Goal: Task Accomplishment & Management: Manage account settings

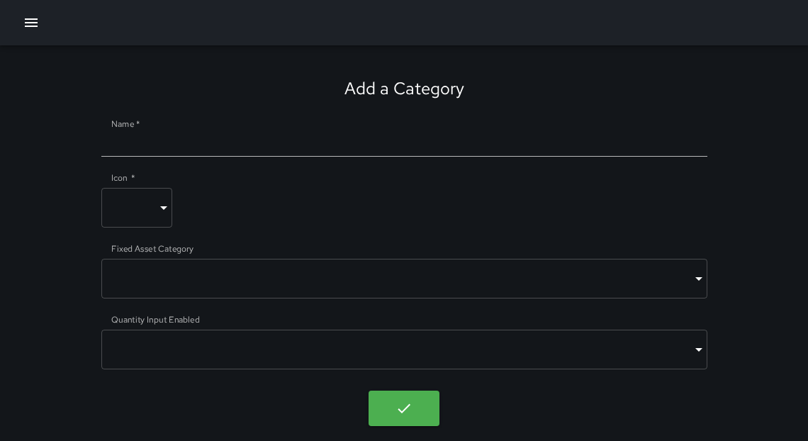
click at [23, 24] on icon "button" at bounding box center [31, 22] width 17 height 17
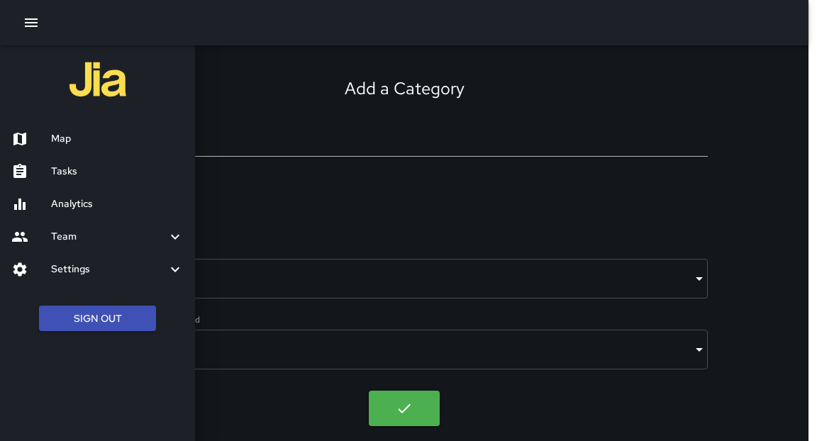
click at [60, 136] on h6 "Map" at bounding box center [117, 139] width 133 height 16
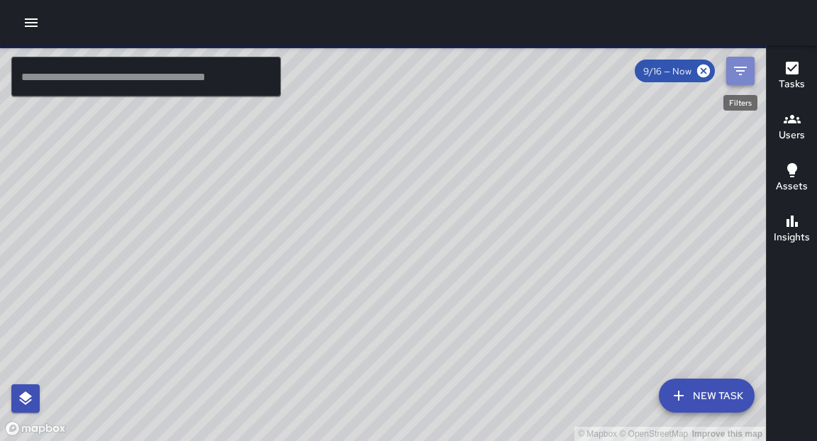
click at [740, 69] on icon "Filters" at bounding box center [740, 70] width 17 height 17
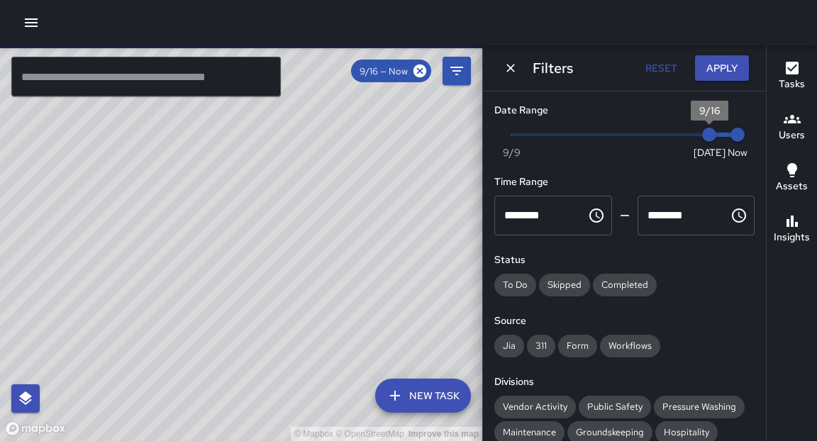
type input "*"
click at [687, 135] on span "9/15" at bounding box center [680, 135] width 14 height 14
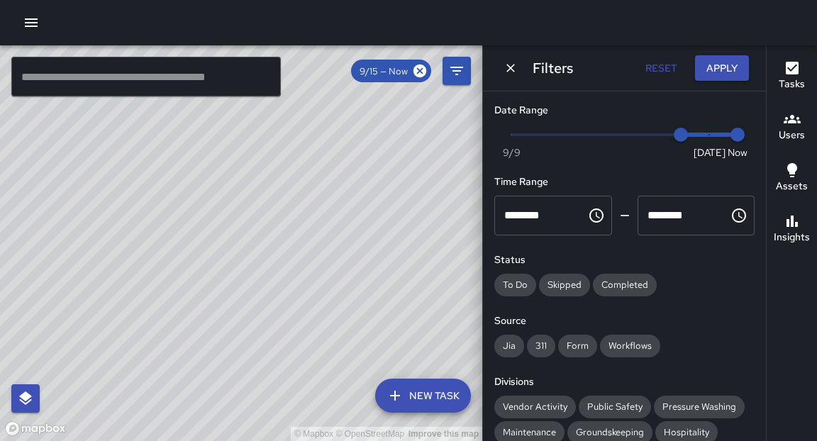
click at [98, 82] on input "text" at bounding box center [145, 77] width 269 height 40
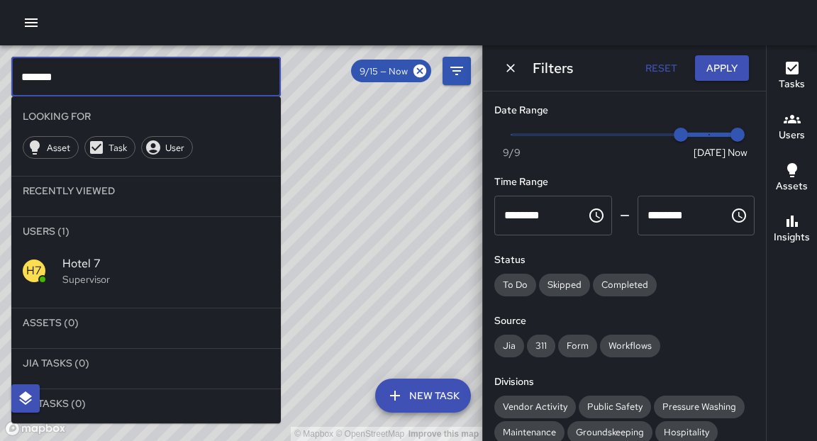
click at [110, 289] on div "H7 Hotel 7 Supervisor" at bounding box center [145, 270] width 269 height 51
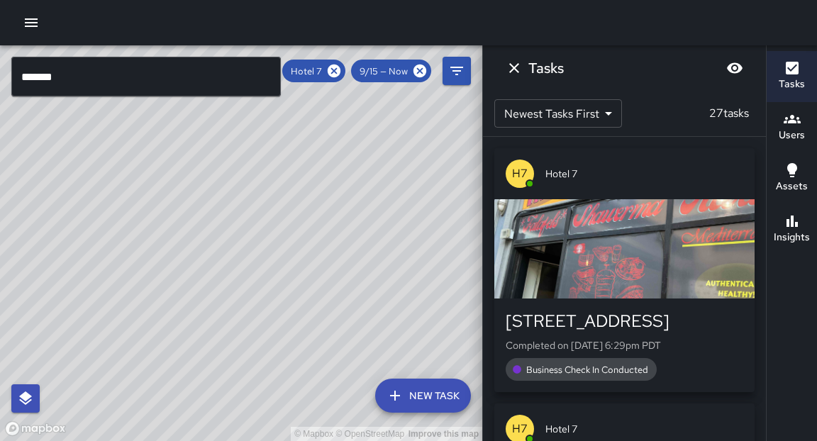
drag, startPoint x: 346, startPoint y: 191, endPoint x: 293, endPoint y: 274, distance: 98.7
click at [293, 274] on div "© Mapbox © OpenStreetMap Improve this map" at bounding box center [241, 243] width 482 height 396
click at [335, 71] on icon at bounding box center [334, 71] width 16 height 16
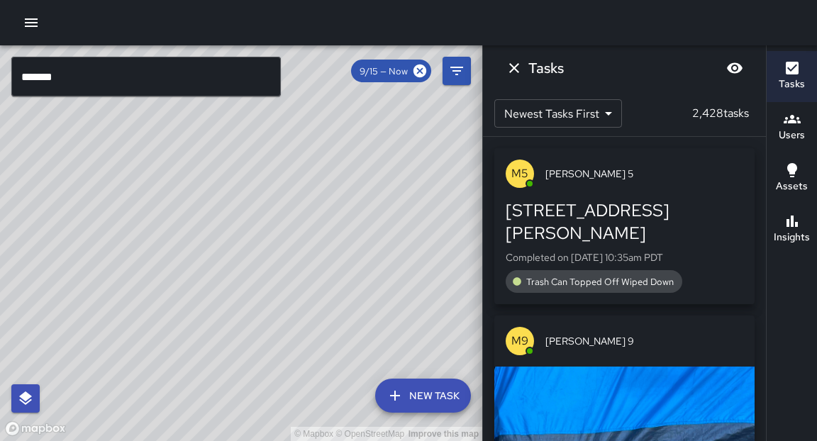
click at [116, 82] on input "*******" at bounding box center [145, 77] width 269 height 40
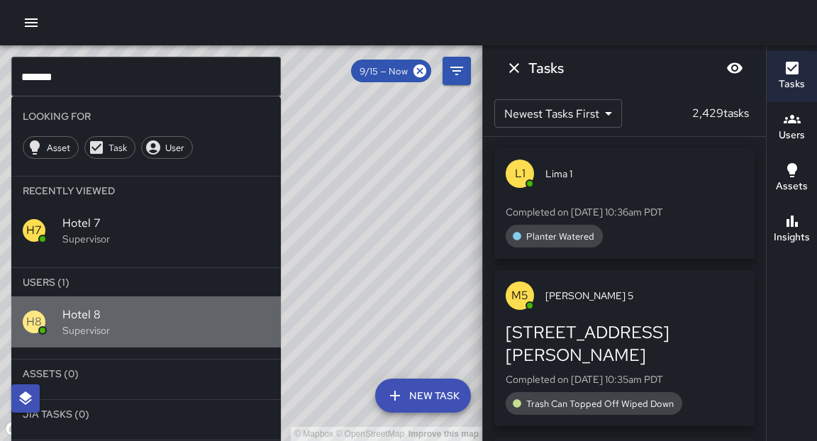
click at [91, 328] on p "Supervisor" at bounding box center [165, 330] width 207 height 14
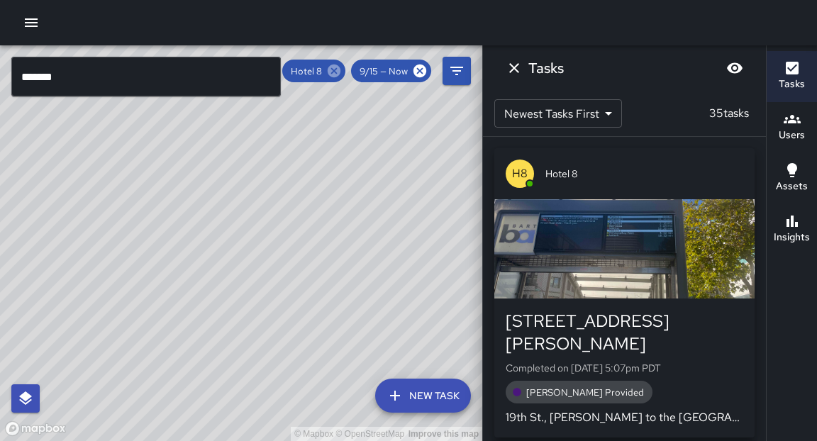
click at [333, 72] on icon at bounding box center [334, 71] width 16 height 16
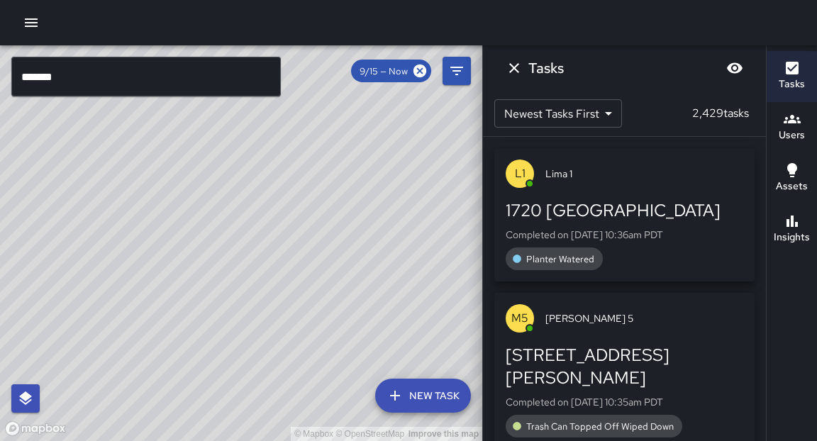
click at [135, 74] on input "*******" at bounding box center [145, 77] width 269 height 40
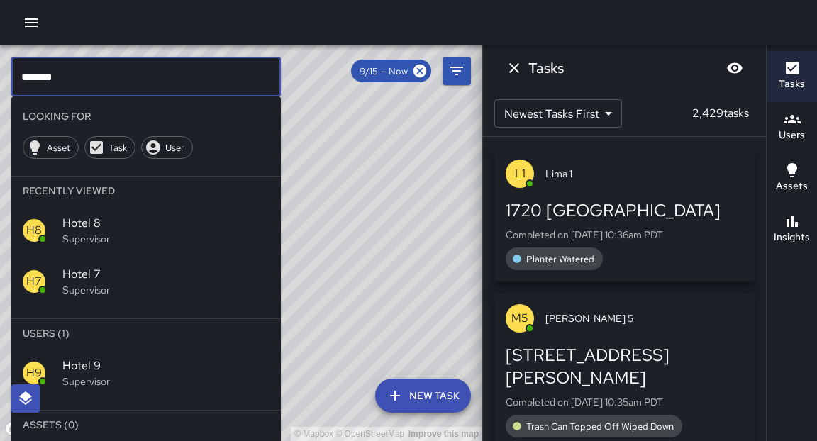
click at [108, 364] on span "Hotel 9" at bounding box center [165, 365] width 207 height 17
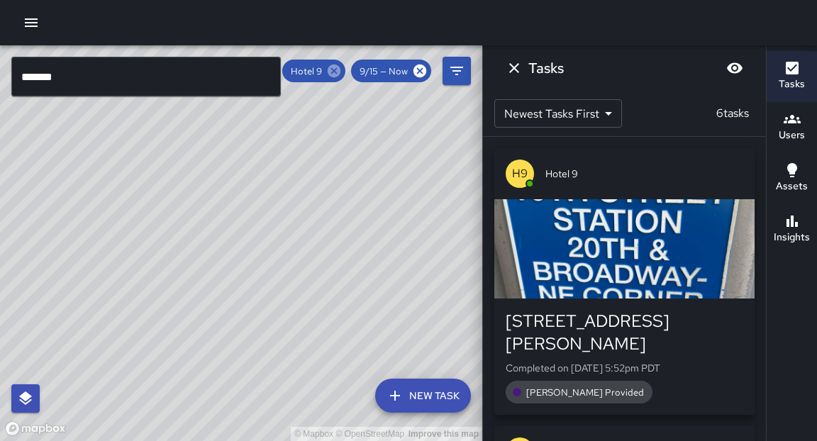
click at [336, 76] on icon at bounding box center [334, 71] width 13 height 13
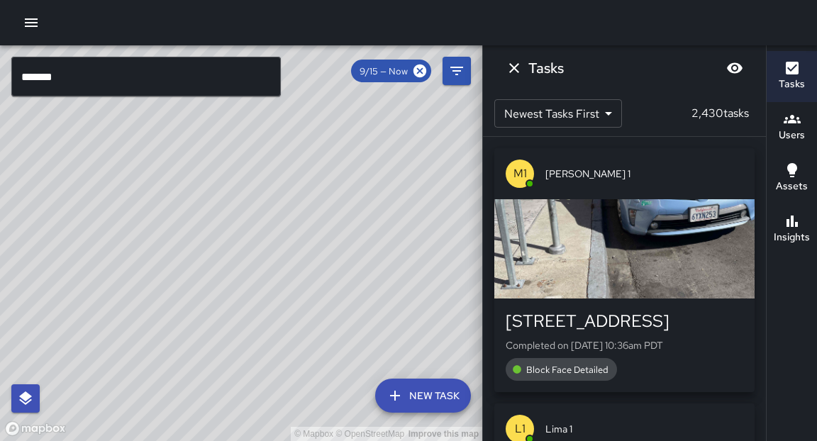
click at [232, 75] on input "*******" at bounding box center [145, 77] width 269 height 40
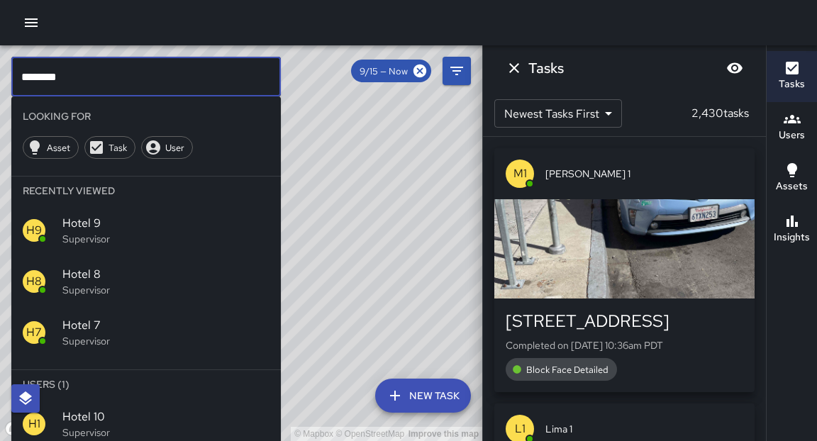
type input "********"
click at [101, 413] on span "Hotel 10" at bounding box center [165, 416] width 207 height 17
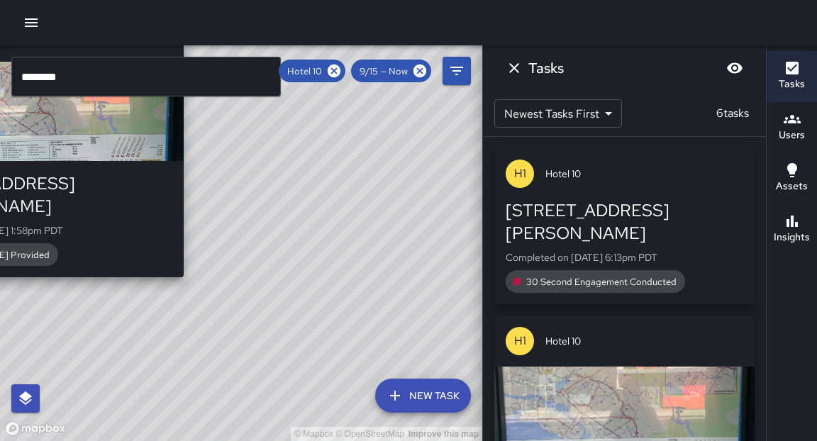
click at [189, 265] on div "© Mapbox © OpenStreetMap Improve this map H1 Hotel 10 461 Thomas L. Berkley Way…" at bounding box center [241, 243] width 482 height 396
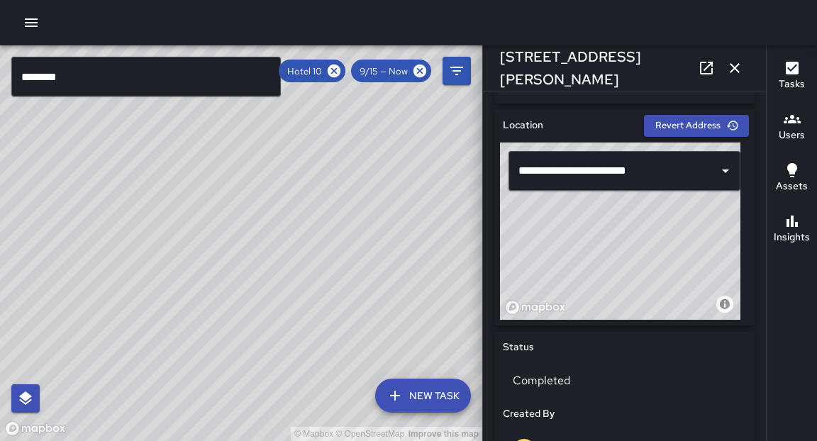
scroll to position [403, 0]
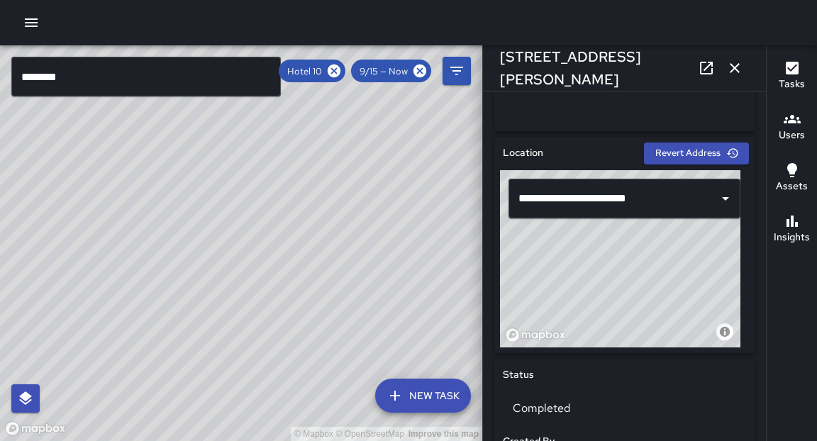
click at [736, 69] on icon "button" at bounding box center [734, 68] width 17 height 17
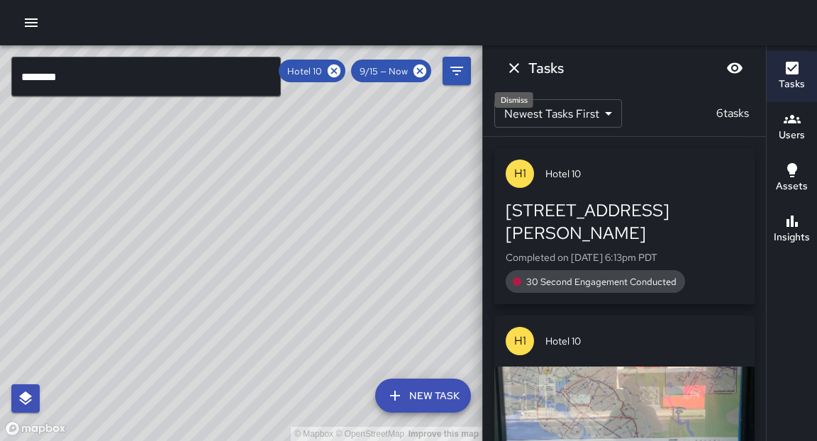
click at [510, 72] on icon "Dismiss" at bounding box center [514, 68] width 10 height 10
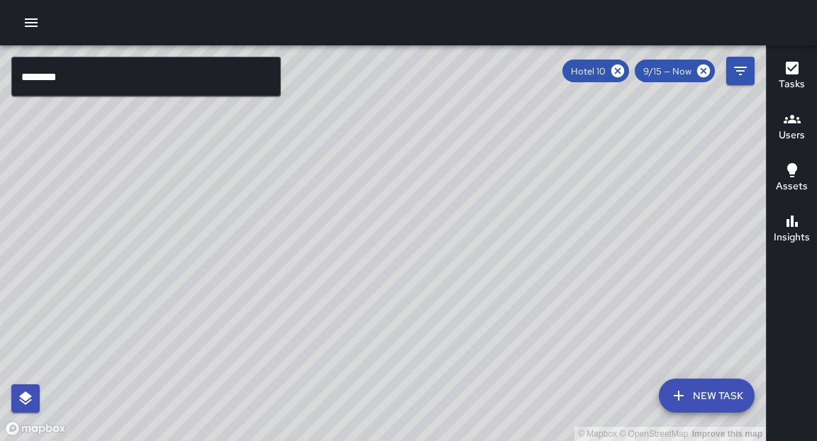
click at [543, 221] on div "© Mapbox © OpenStreetMap Improve this map" at bounding box center [383, 243] width 766 height 396
click at [620, 69] on icon at bounding box center [617, 71] width 13 height 13
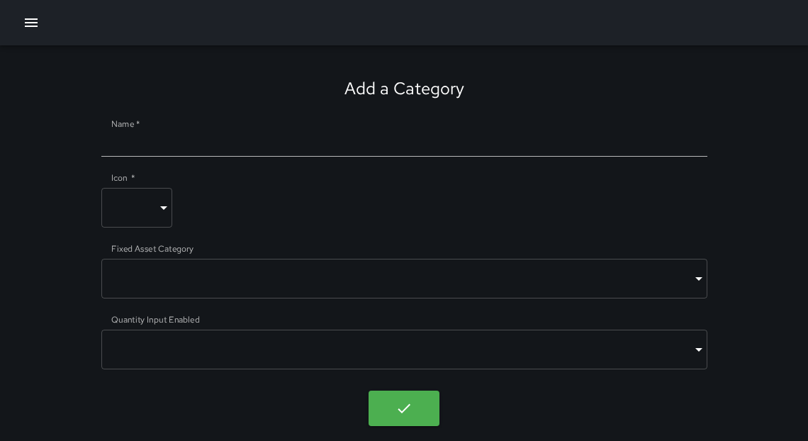
click at [30, 24] on icon "button" at bounding box center [31, 22] width 17 height 17
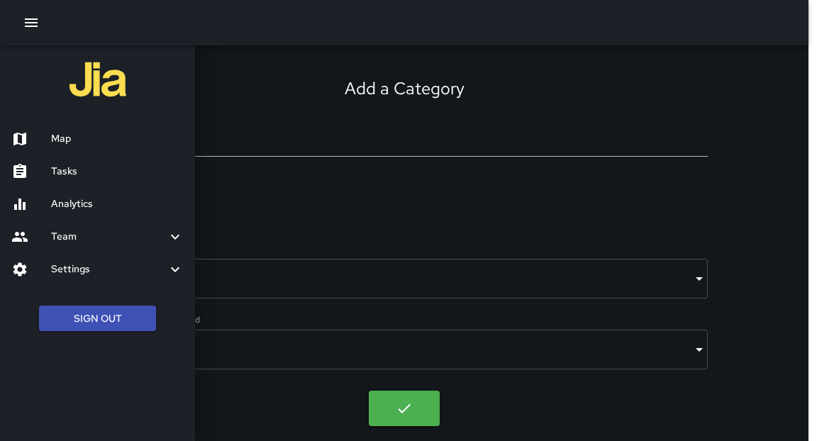
click at [64, 134] on h6 "Map" at bounding box center [117, 139] width 133 height 16
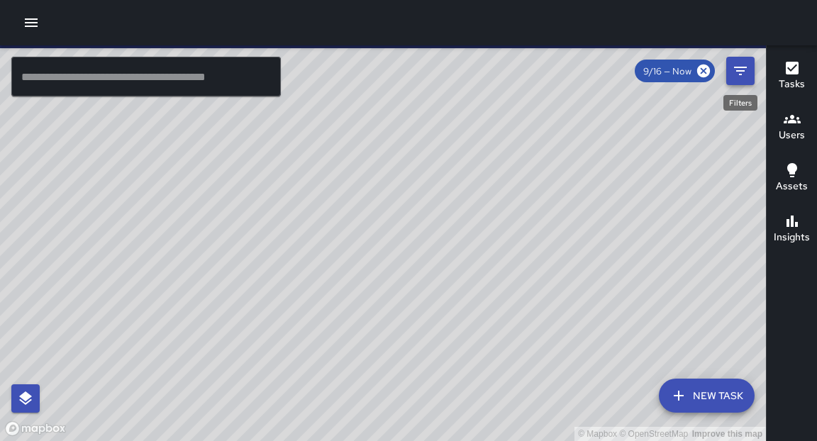
click at [734, 76] on icon "Filters" at bounding box center [740, 70] width 17 height 17
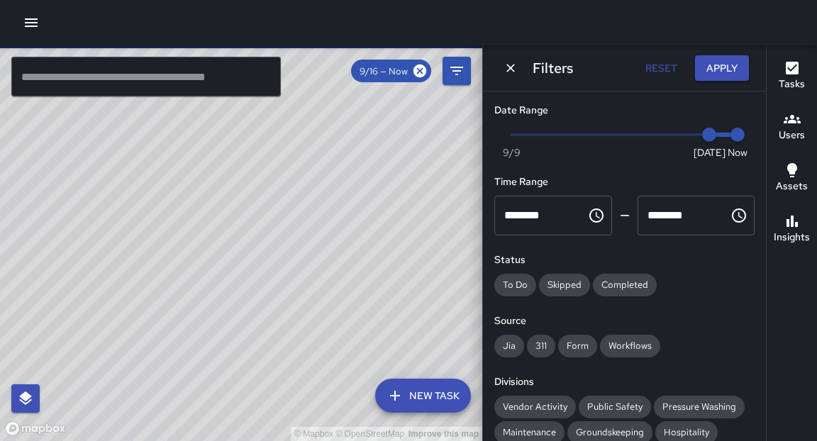
type input "*"
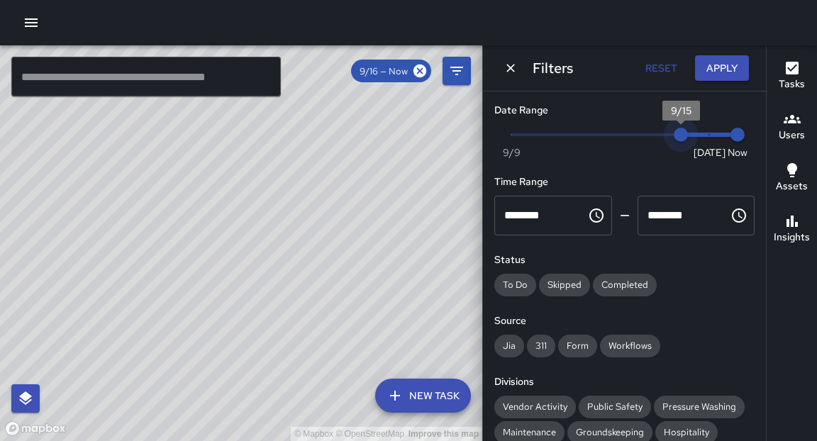
click at [683, 132] on span "Now Today 9/9 9/15 10:38 am" at bounding box center [624, 134] width 226 height 21
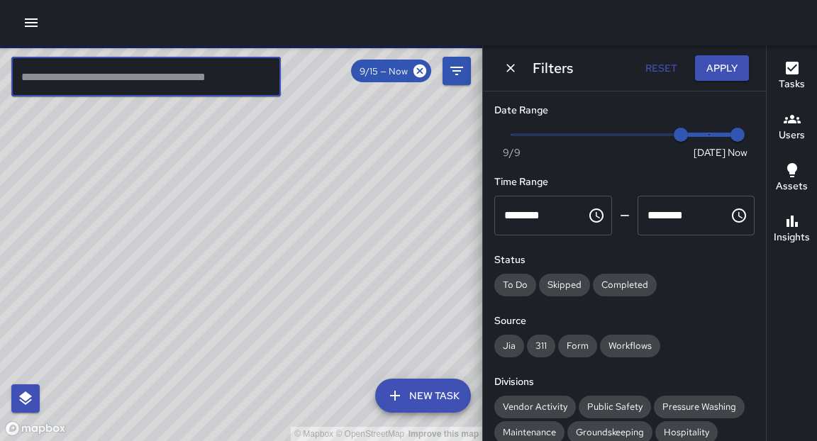
click at [118, 72] on input "text" at bounding box center [145, 77] width 269 height 40
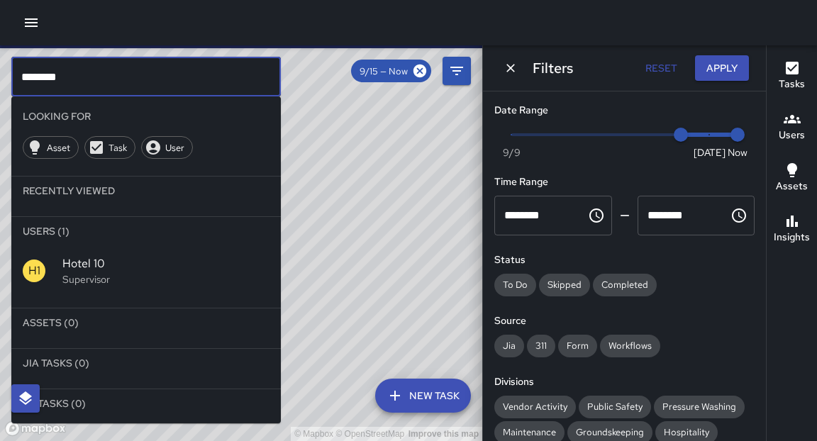
click at [105, 272] on span "Hotel 10" at bounding box center [165, 263] width 207 height 17
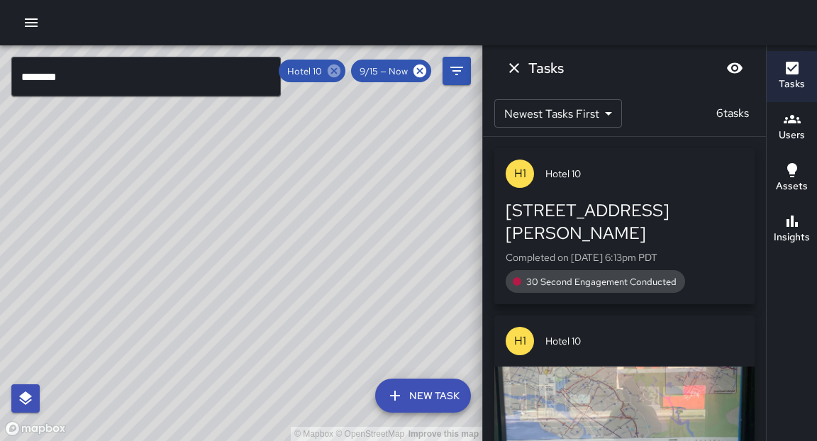
click at [337, 72] on icon at bounding box center [334, 71] width 16 height 16
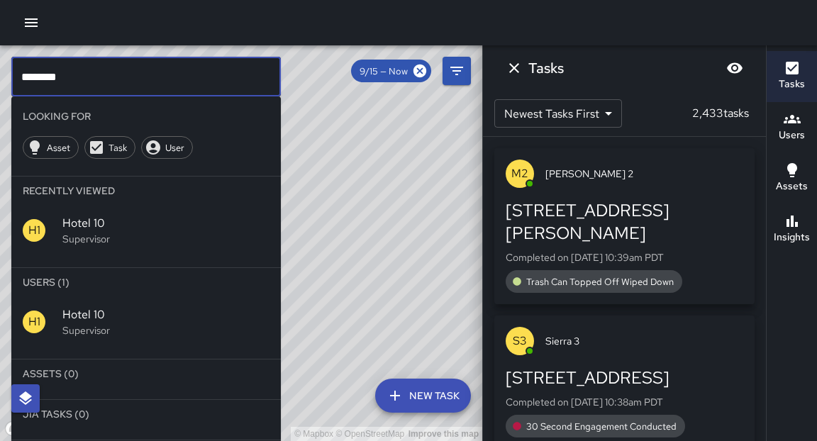
click at [172, 84] on input "********" at bounding box center [145, 77] width 269 height 40
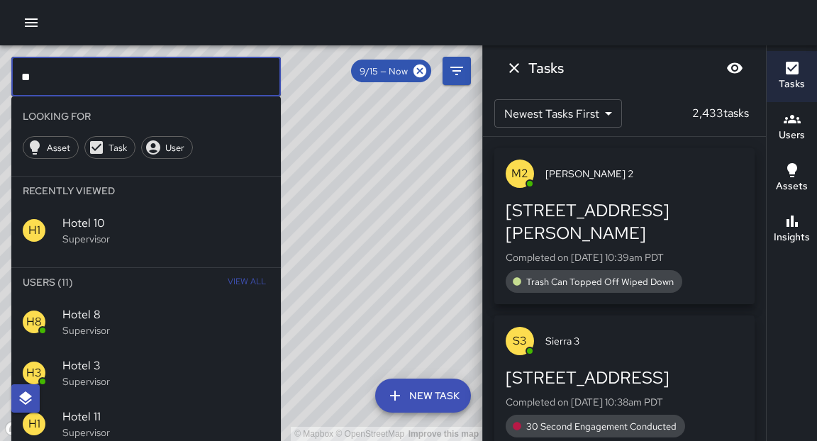
type input "*"
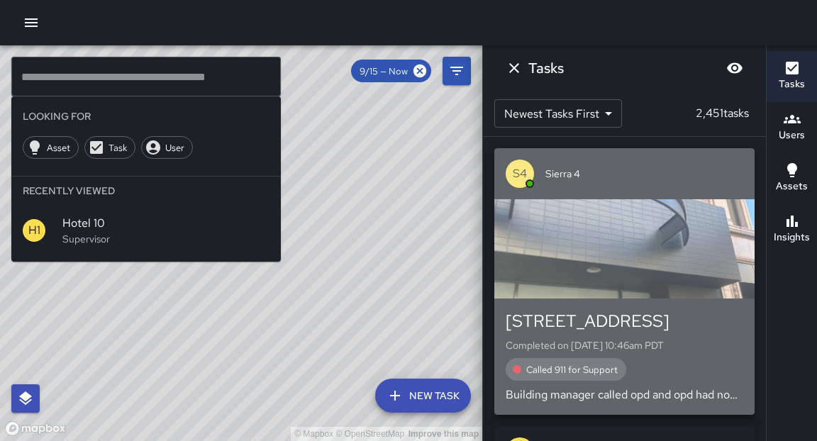
click at [635, 291] on div "button" at bounding box center [624, 248] width 260 height 99
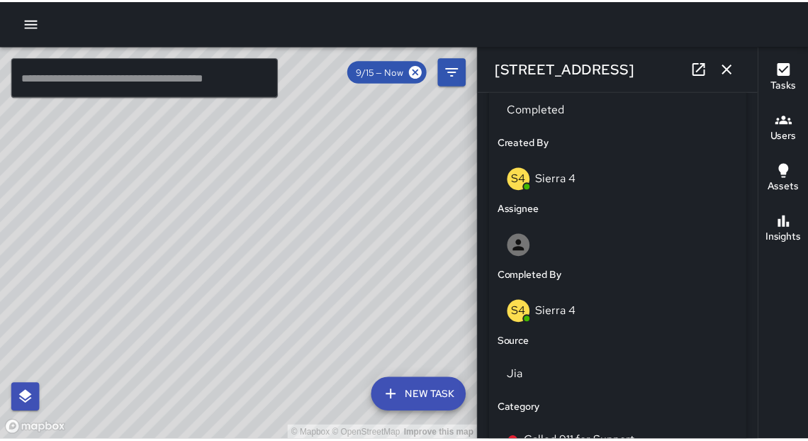
scroll to position [89, 0]
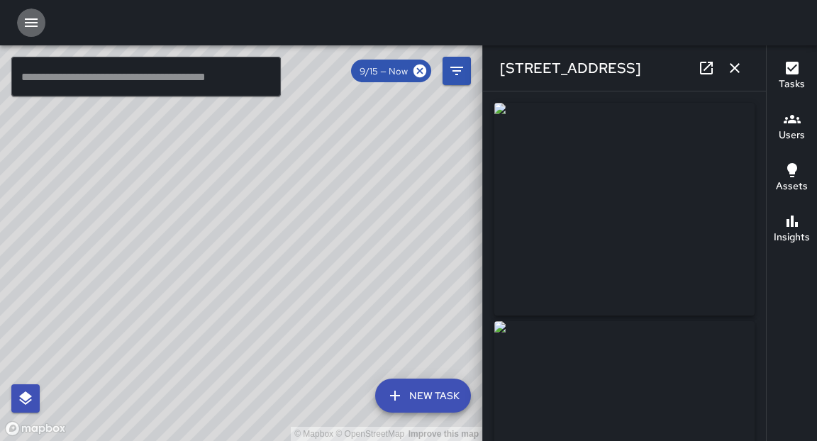
click at [29, 25] on icon "button" at bounding box center [31, 22] width 17 height 17
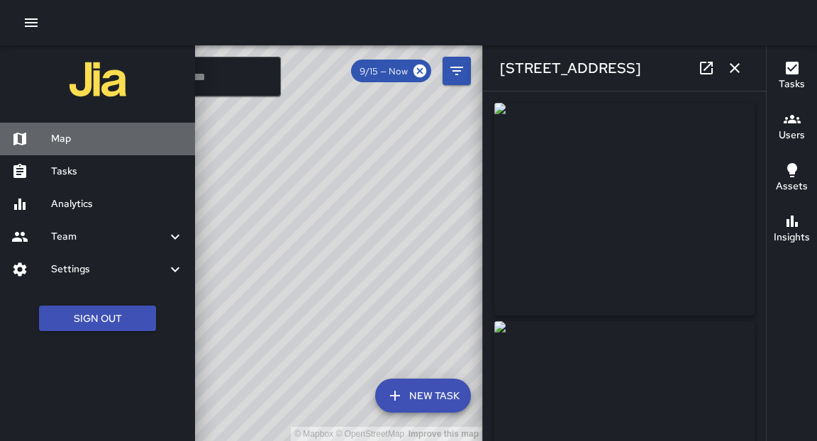
click at [78, 135] on h6 "Map" at bounding box center [117, 139] width 133 height 16
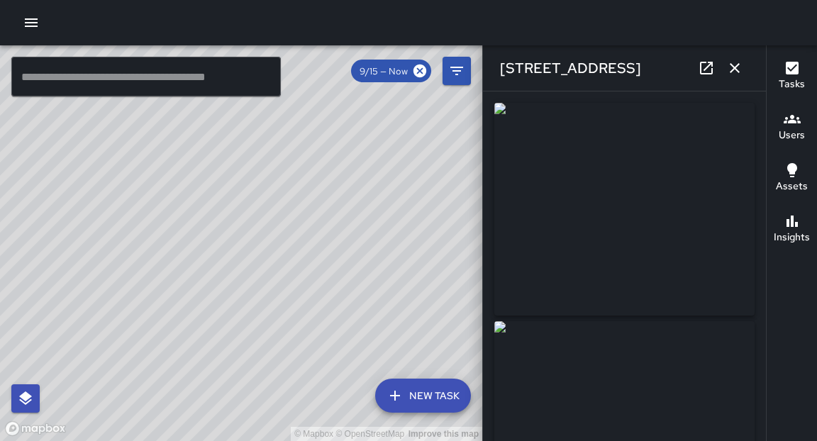
click at [30, 28] on icon "button" at bounding box center [31, 22] width 17 height 17
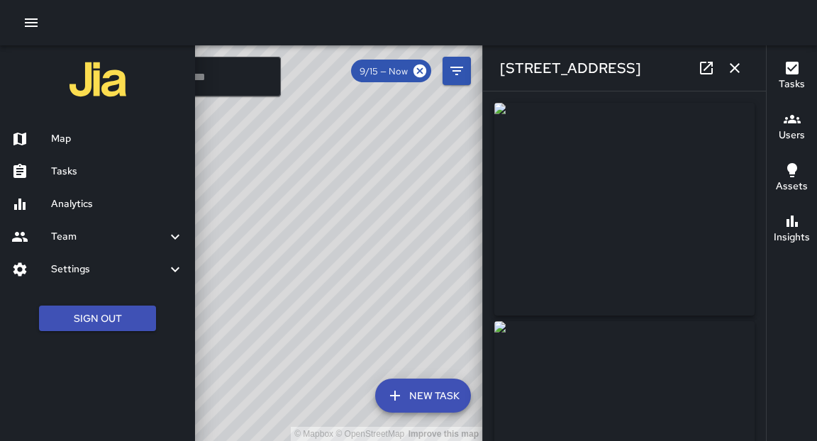
click at [60, 167] on h6 "Tasks" at bounding box center [117, 172] width 133 height 16
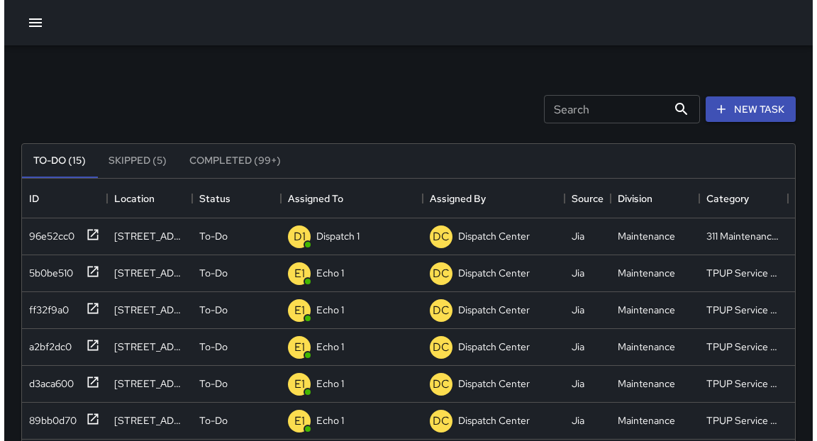
scroll to position [592, 764]
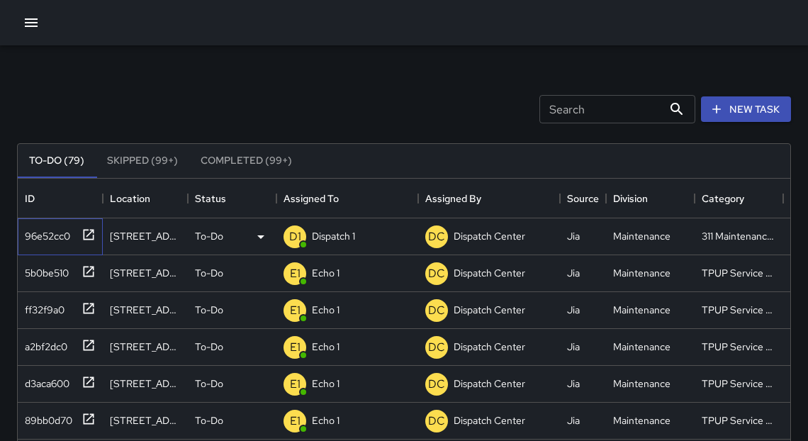
click at [90, 236] on icon at bounding box center [89, 235] width 14 height 14
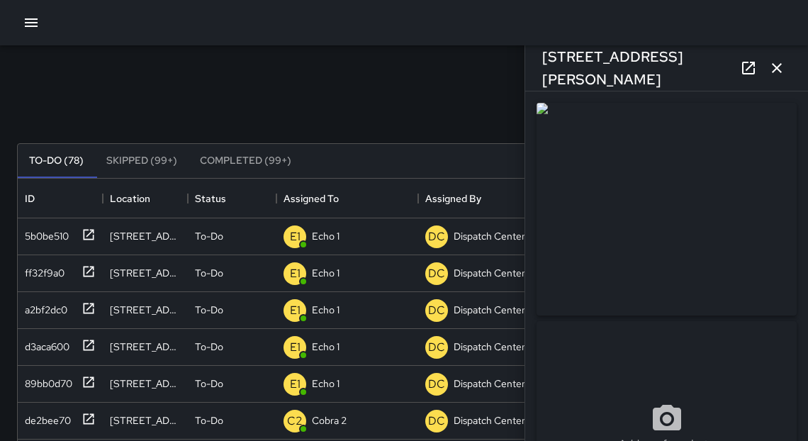
click at [785, 66] on icon "button" at bounding box center [776, 68] width 17 height 17
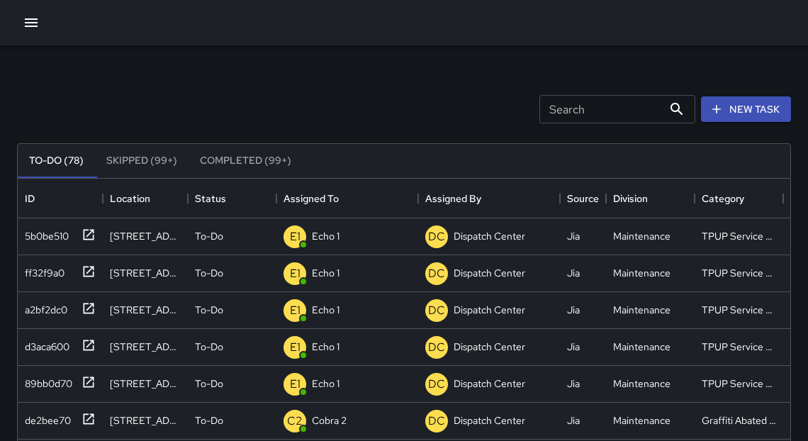
click at [30, 21] on icon "button" at bounding box center [31, 22] width 17 height 17
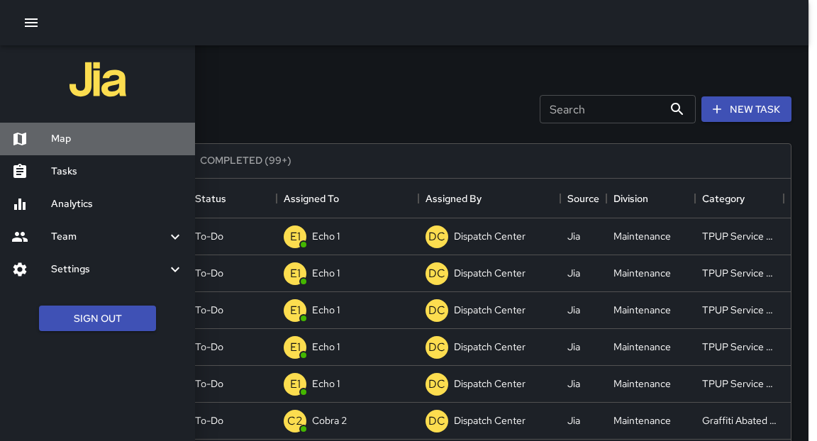
click at [69, 138] on h6 "Map" at bounding box center [117, 139] width 133 height 16
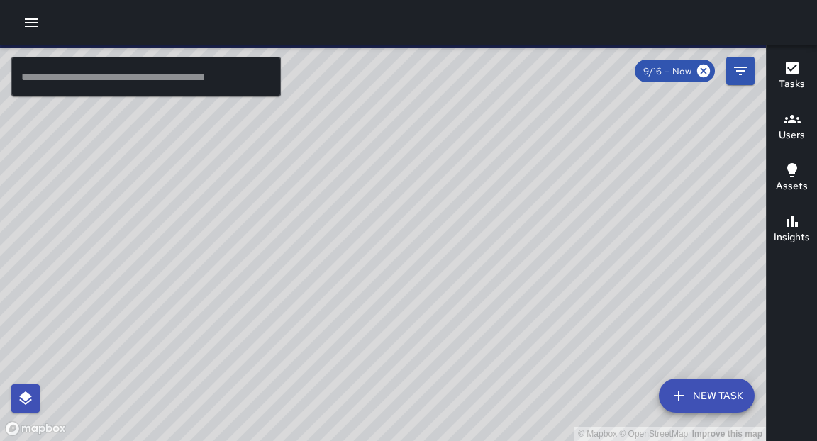
drag, startPoint x: 298, startPoint y: 305, endPoint x: 311, endPoint y: 243, distance: 63.0
click at [311, 243] on div "© Mapbox © OpenStreetMap Improve this map" at bounding box center [383, 243] width 766 height 396
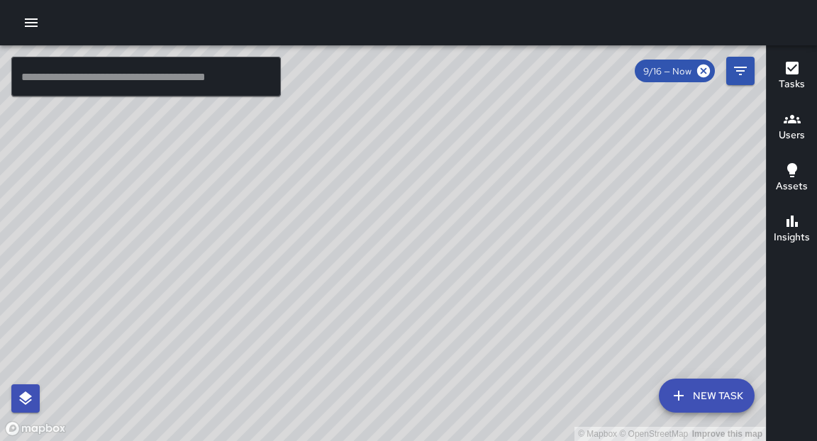
drag, startPoint x: 482, startPoint y: 184, endPoint x: 470, endPoint y: 264, distance: 81.7
click at [470, 264] on div "© Mapbox © OpenStreetMap Improve this map" at bounding box center [383, 243] width 766 height 396
drag, startPoint x: 548, startPoint y: 242, endPoint x: 609, endPoint y: 194, distance: 77.7
click at [609, 194] on div "© Mapbox © OpenStreetMap Improve this map" at bounding box center [383, 243] width 766 height 396
drag, startPoint x: 269, startPoint y: 207, endPoint x: 212, endPoint y: 208, distance: 57.4
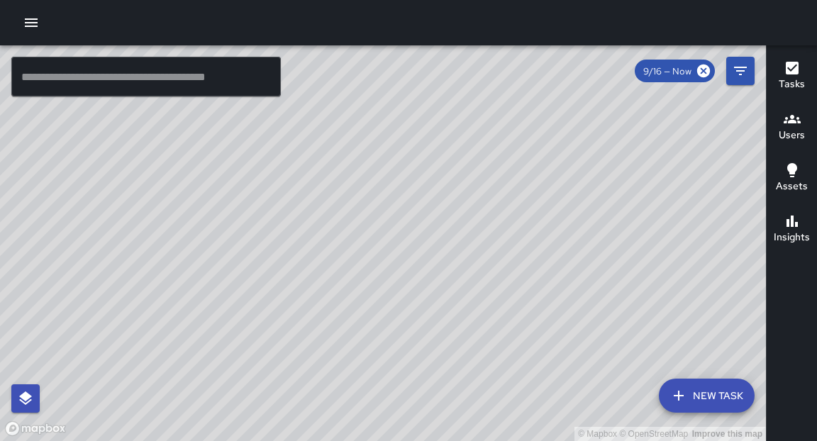
click at [212, 208] on div "© Mapbox © OpenStreetMap Improve this map" at bounding box center [383, 243] width 766 height 396
click at [21, 22] on button "button" at bounding box center [31, 23] width 28 height 28
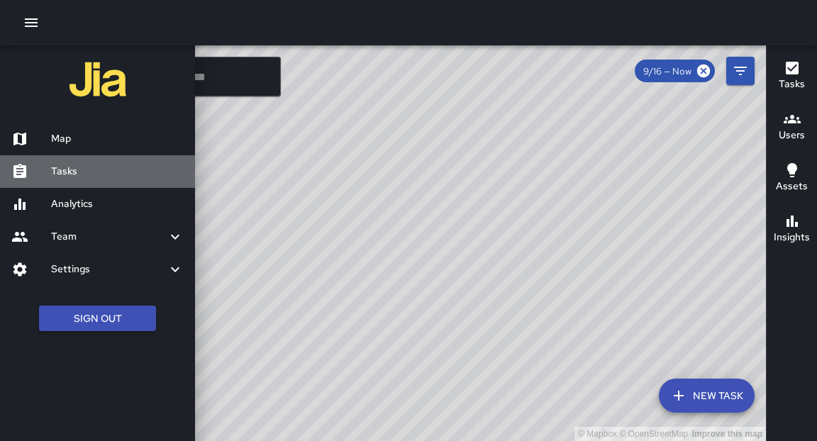
click at [73, 172] on h6 "Tasks" at bounding box center [117, 172] width 133 height 16
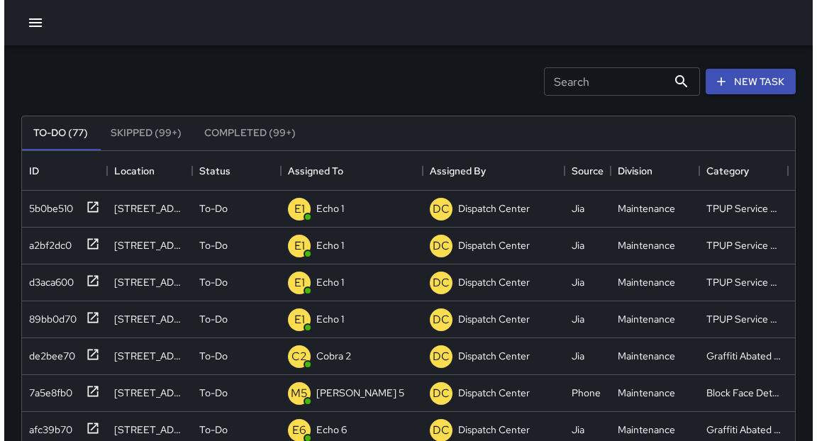
scroll to position [30, 0]
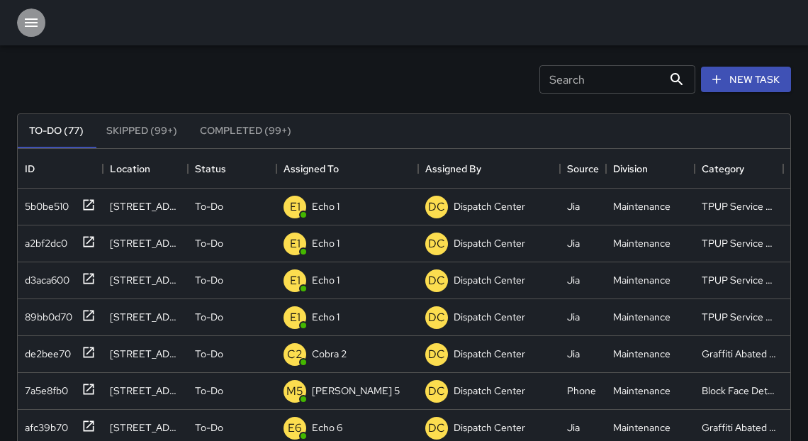
click at [30, 25] on icon "button" at bounding box center [31, 22] width 17 height 17
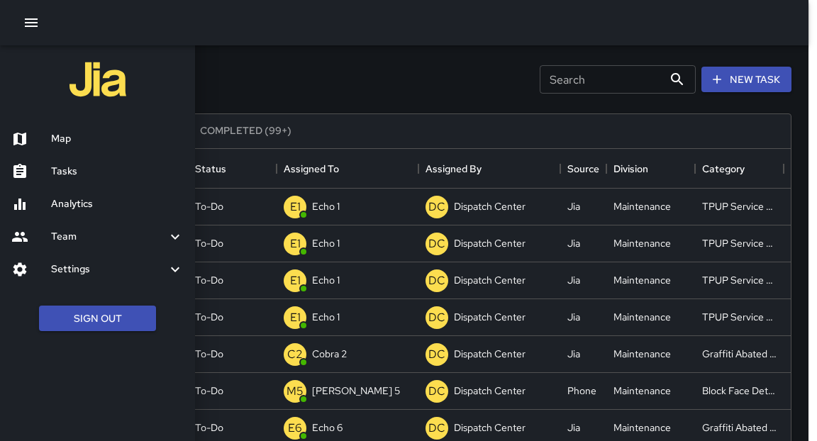
click at [61, 140] on h6 "Map" at bounding box center [117, 139] width 133 height 16
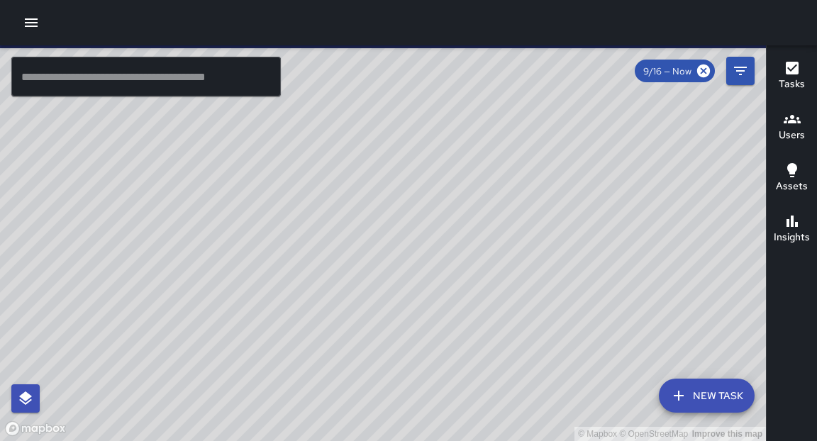
click at [33, 24] on icon "button" at bounding box center [31, 22] width 17 height 17
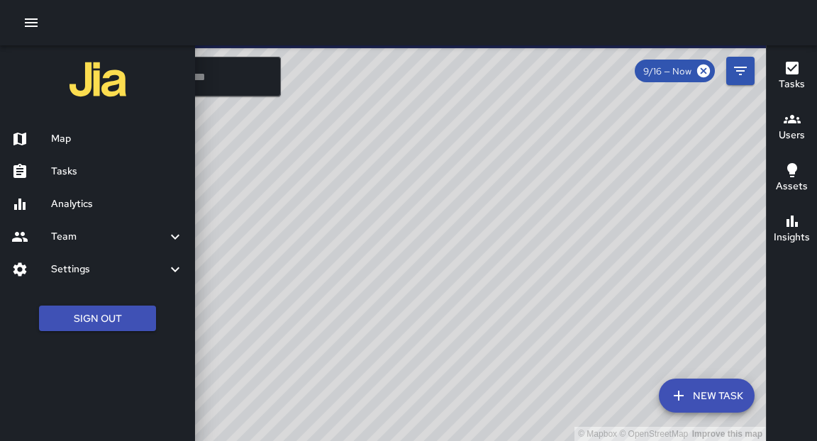
click at [67, 171] on h6 "Tasks" at bounding box center [117, 172] width 133 height 16
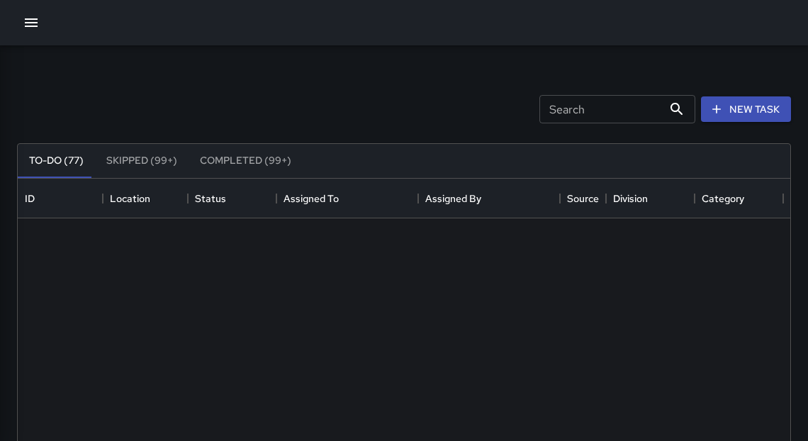
scroll to position [592, 764]
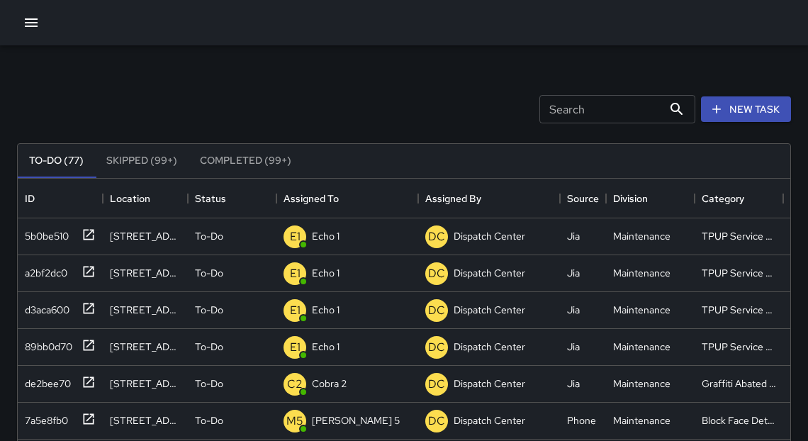
click at [33, 28] on icon "button" at bounding box center [31, 22] width 17 height 17
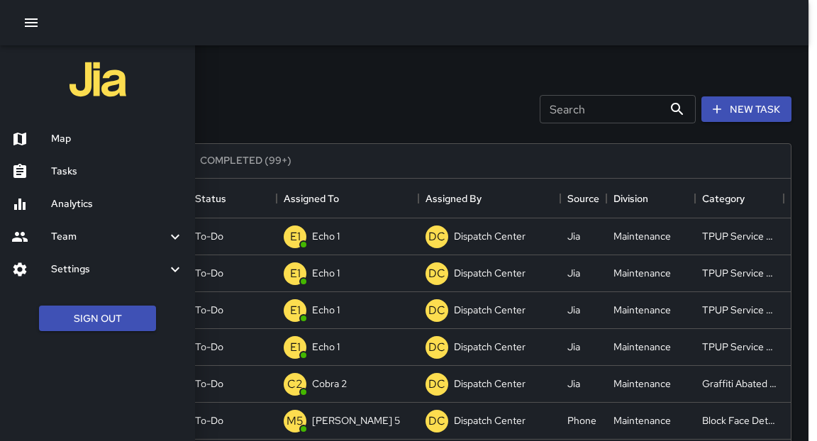
click at [76, 206] on h6 "Analytics" at bounding box center [117, 204] width 133 height 16
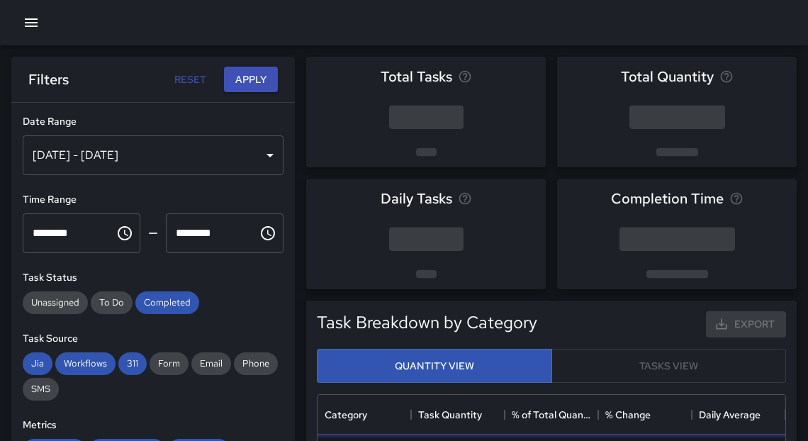
scroll to position [415, 459]
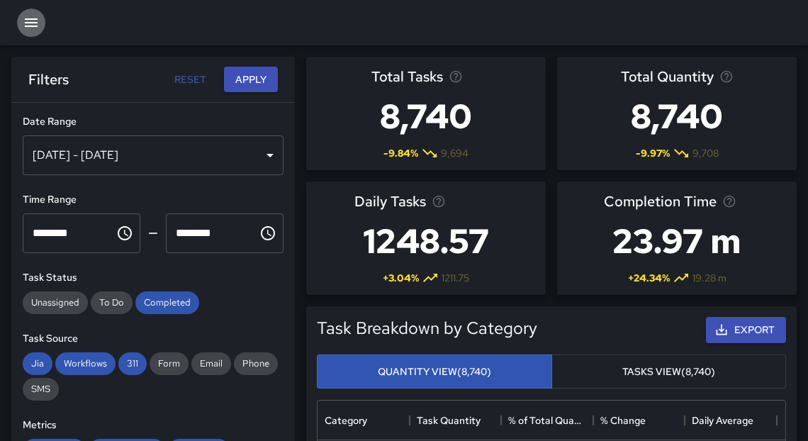
click at [34, 24] on icon "button" at bounding box center [31, 22] width 17 height 17
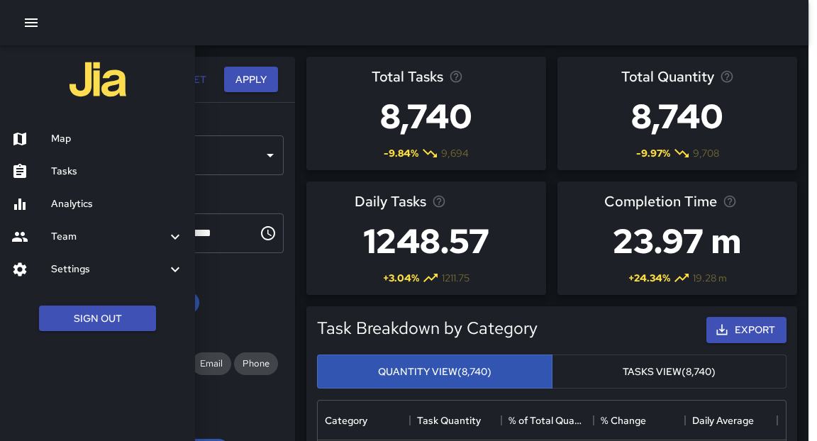
click at [67, 204] on h6 "Analytics" at bounding box center [117, 204] width 133 height 16
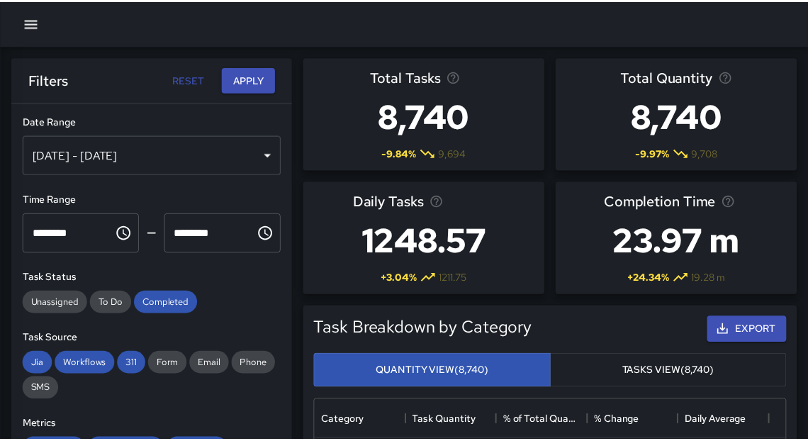
scroll to position [9, 9]
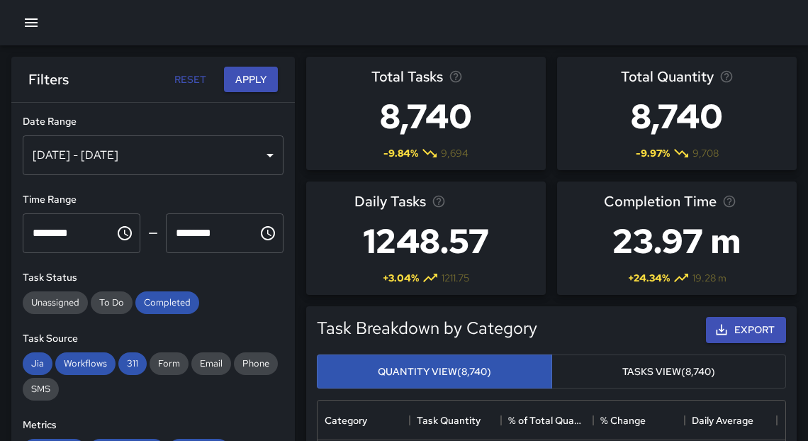
click at [190, 157] on div "Sep 10, 2025 - Sep 16, 2025" at bounding box center [153, 155] width 261 height 40
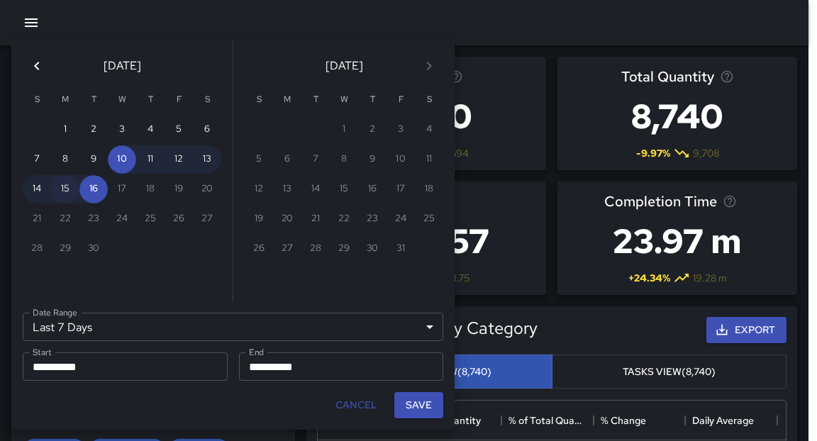
click at [67, 194] on button "15" at bounding box center [65, 189] width 28 height 28
type input "******"
type input "**********"
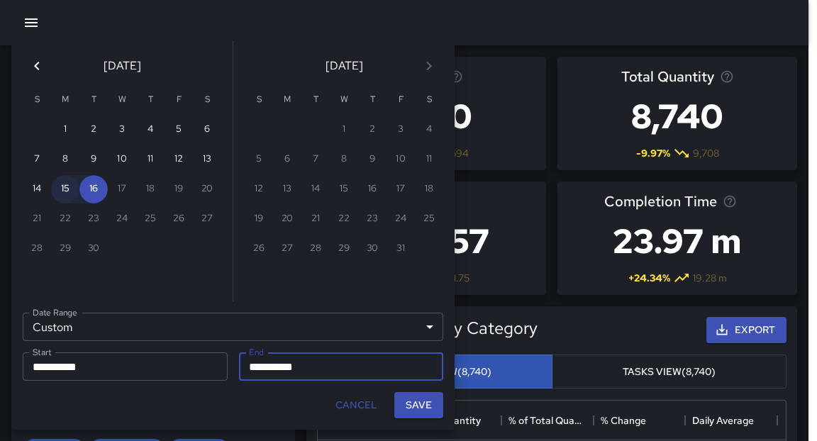
click at [67, 194] on button "15" at bounding box center [65, 189] width 28 height 28
type input "**********"
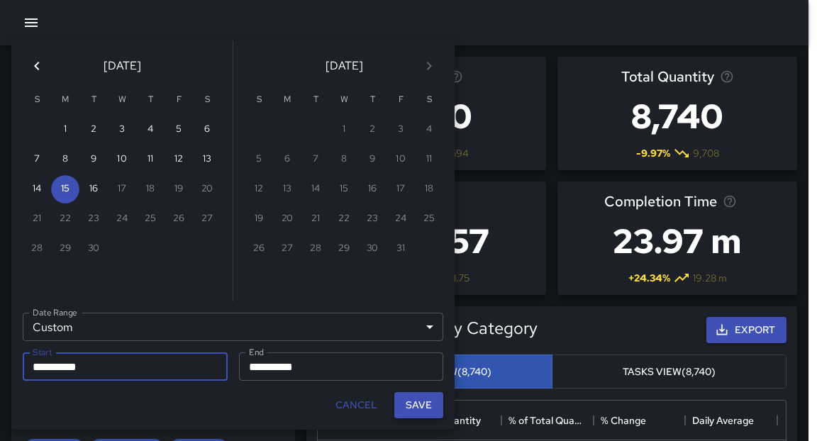
click at [408, 407] on button "Save" at bounding box center [418, 405] width 49 height 26
type input "**********"
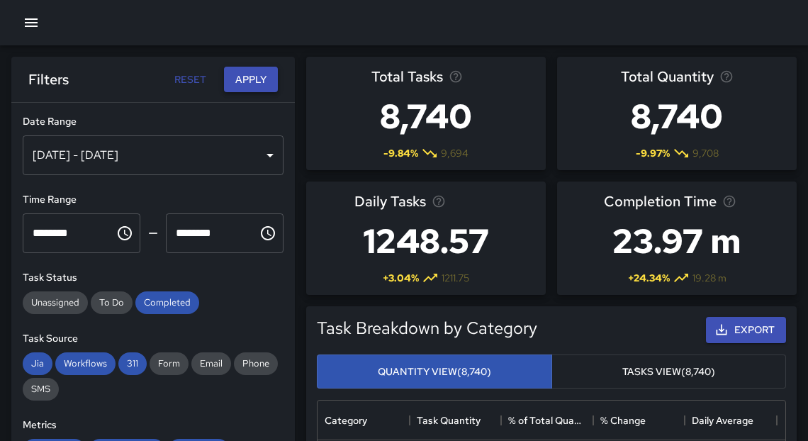
click at [252, 80] on button "Apply" at bounding box center [251, 80] width 54 height 26
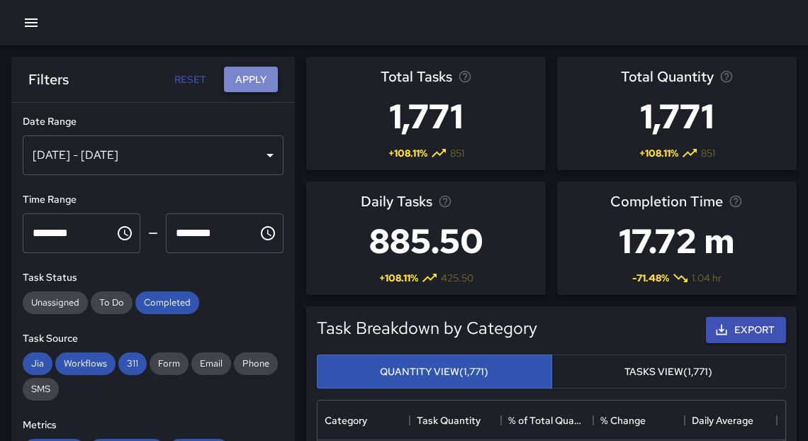
click at [248, 84] on button "Apply" at bounding box center [251, 80] width 54 height 26
click at [261, 77] on button "Apply" at bounding box center [251, 80] width 54 height 26
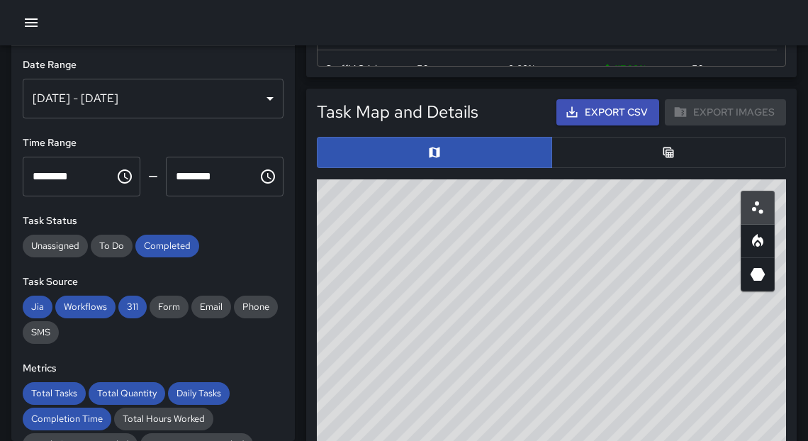
scroll to position [769, 0]
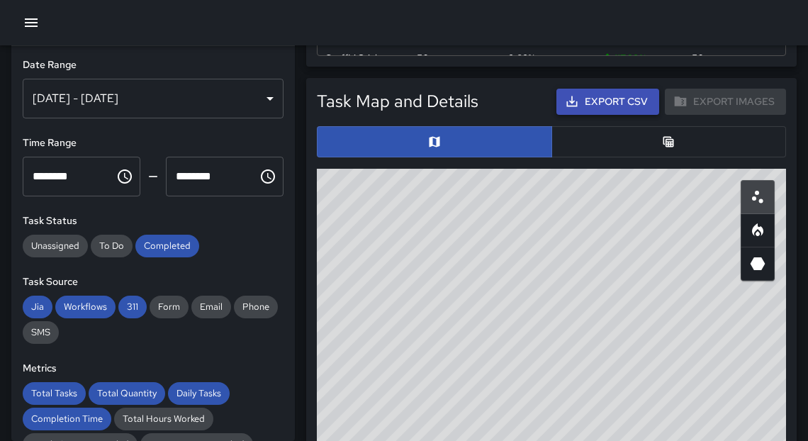
click at [620, 104] on button "Export CSV" at bounding box center [607, 102] width 103 height 26
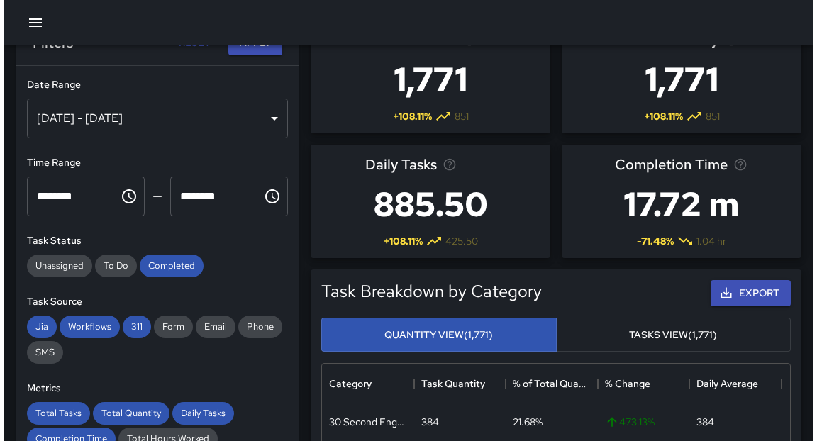
scroll to position [0, 0]
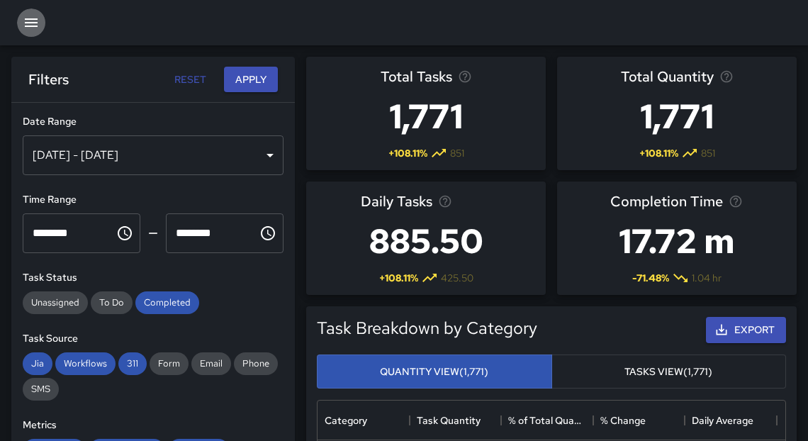
click at [30, 26] on icon "button" at bounding box center [31, 22] width 13 height 9
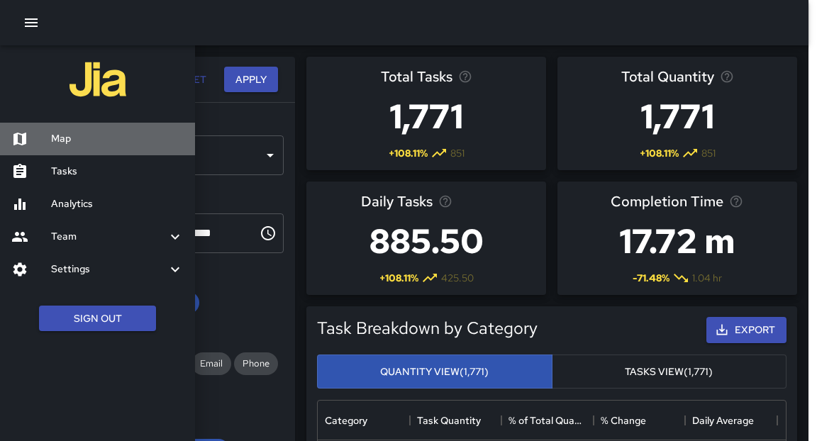
click at [75, 140] on h6 "Map" at bounding box center [117, 139] width 133 height 16
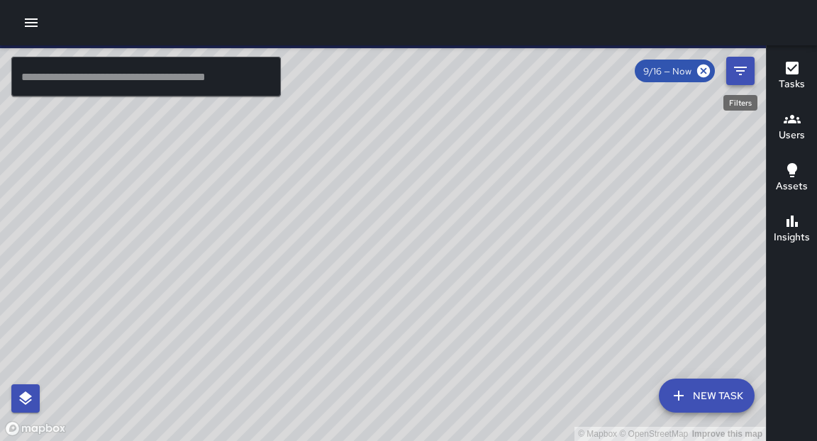
click at [743, 72] on icon "Filters" at bounding box center [740, 70] width 17 height 17
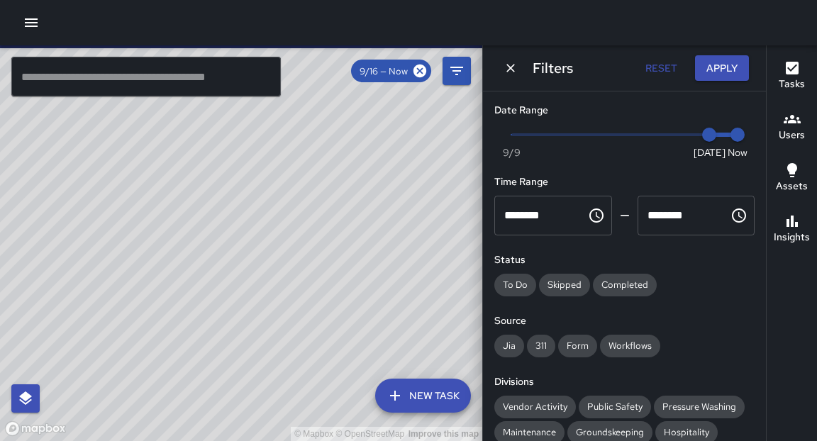
click at [32, 27] on icon "button" at bounding box center [31, 22] width 17 height 17
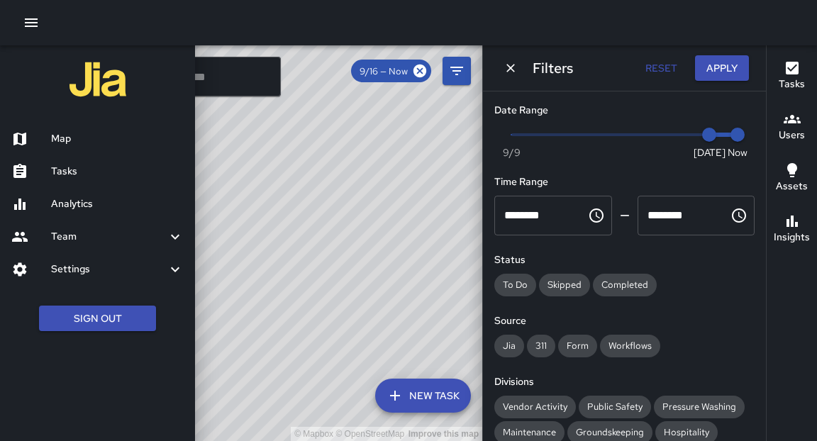
click at [57, 199] on h6 "Analytics" at bounding box center [117, 204] width 133 height 16
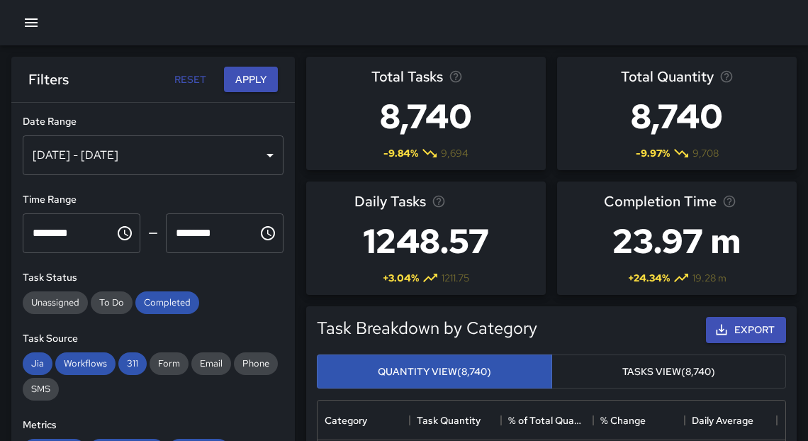
scroll to position [415, 459]
click at [295, 192] on div "Total Tasks 8,740 -9.84 % 9,694 Total Quantity 8,740 -9.97 % 9,708 Daily Tasks …" at bounding box center [546, 170] width 502 height 250
click at [253, 157] on div "Sep 10, 2025 - Sep 16, 2025" at bounding box center [153, 155] width 261 height 40
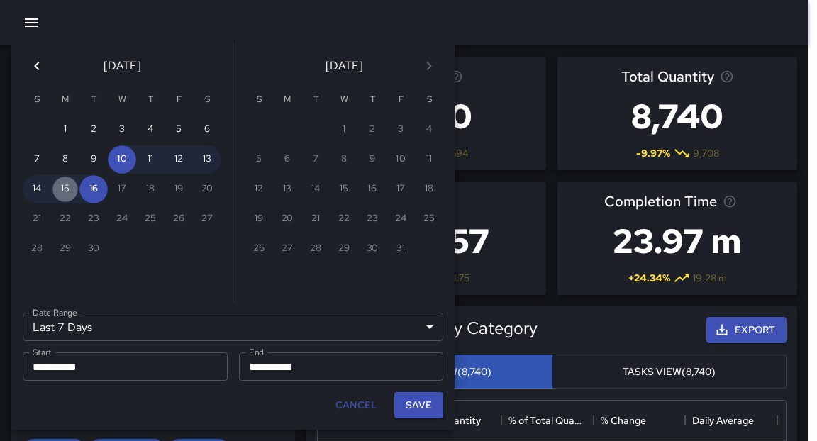
click at [70, 189] on button "15" at bounding box center [65, 189] width 28 height 28
type input "******"
type input "**********"
click at [69, 189] on button "15" at bounding box center [65, 189] width 28 height 28
type input "**********"
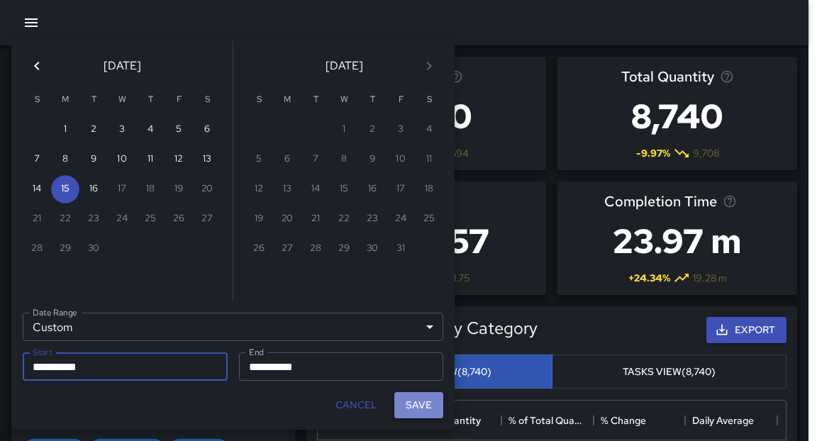
click at [406, 409] on button "Save" at bounding box center [418, 405] width 49 height 26
type input "**********"
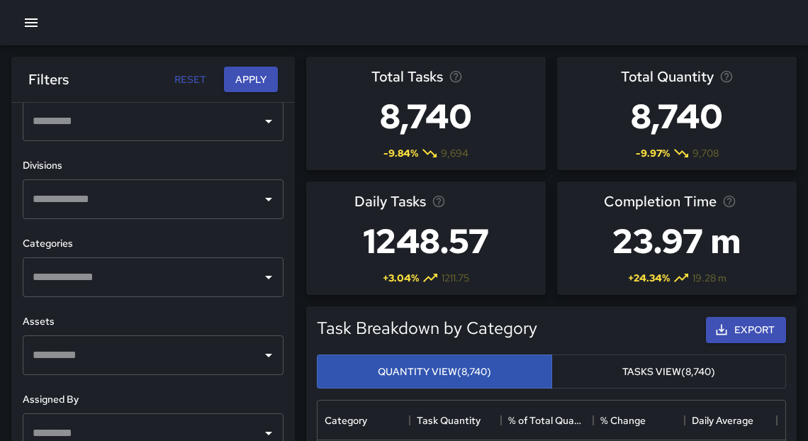
scroll to position [519, 0]
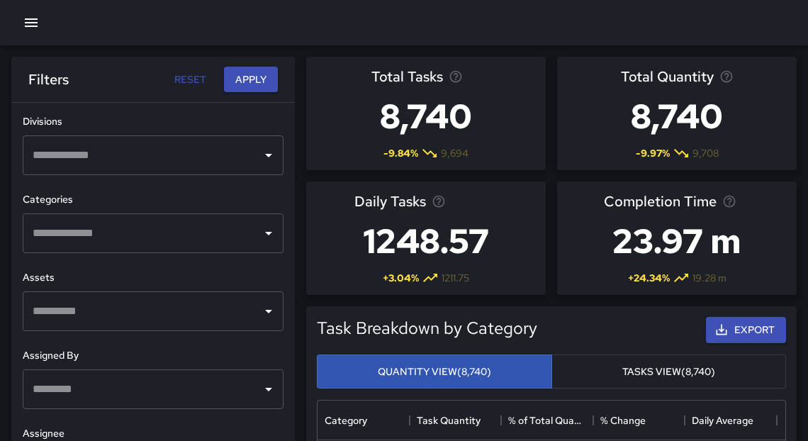
click at [162, 240] on input "text" at bounding box center [142, 233] width 227 height 27
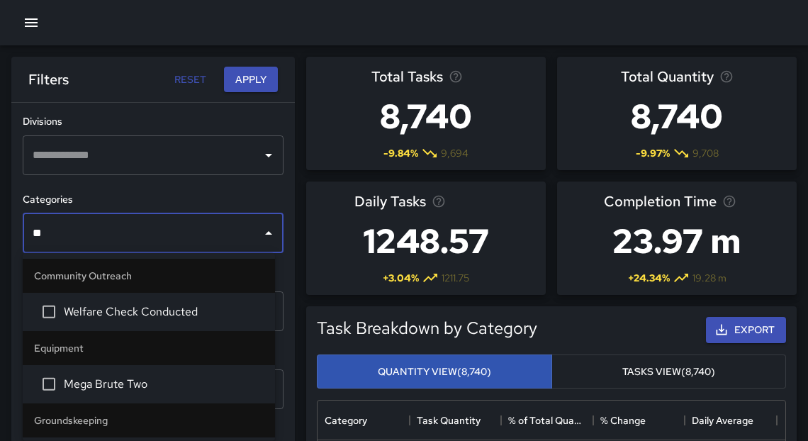
type input "***"
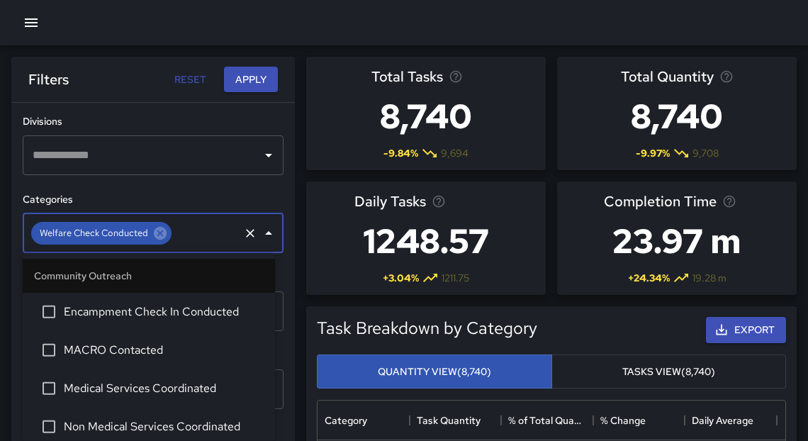
scroll to position [82, 0]
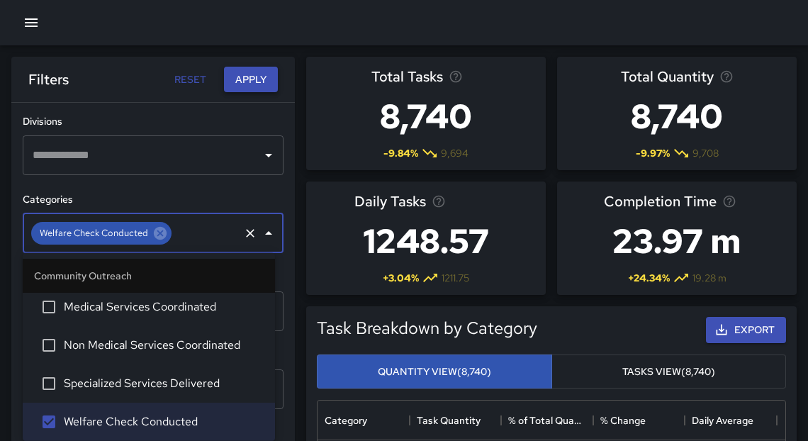
click at [248, 79] on button "Apply" at bounding box center [251, 80] width 54 height 26
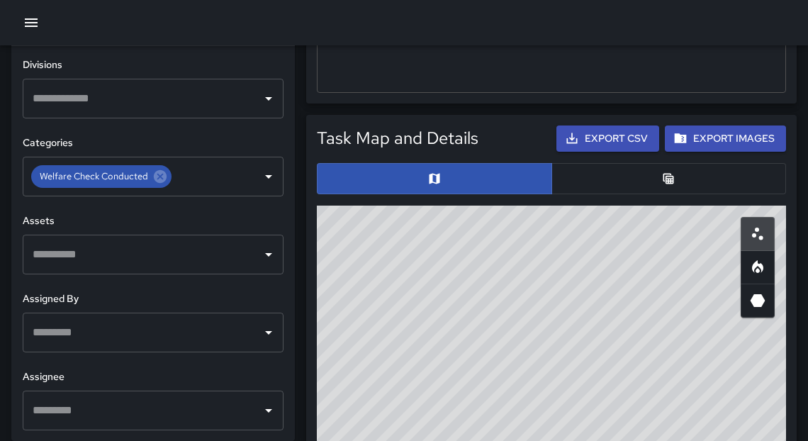
scroll to position [729, 0]
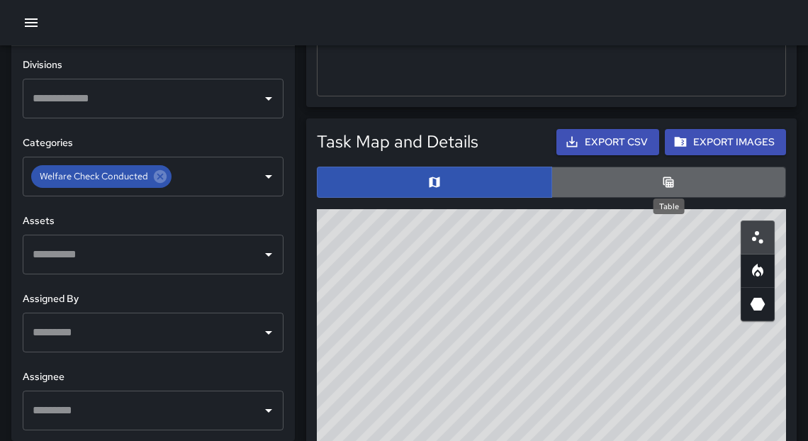
click at [669, 183] on icon "Table" at bounding box center [668, 182] width 14 height 14
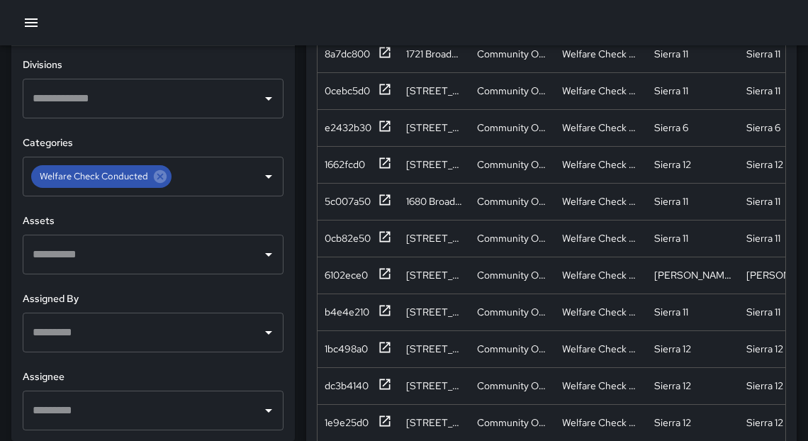
scroll to position [30, 0]
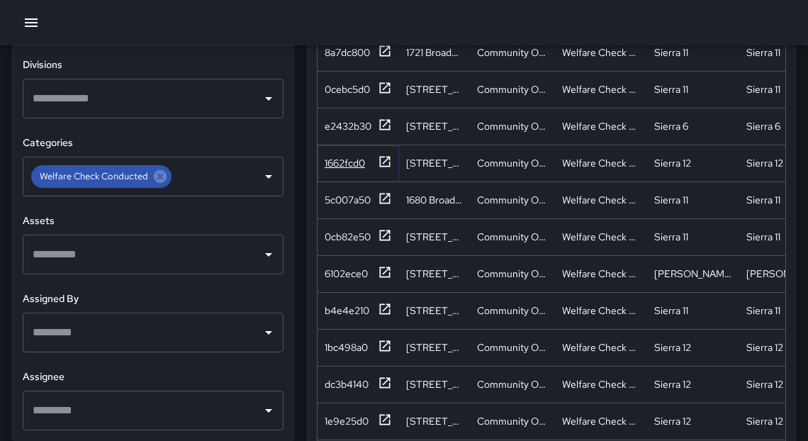
click at [385, 162] on icon at bounding box center [385, 162] width 14 height 14
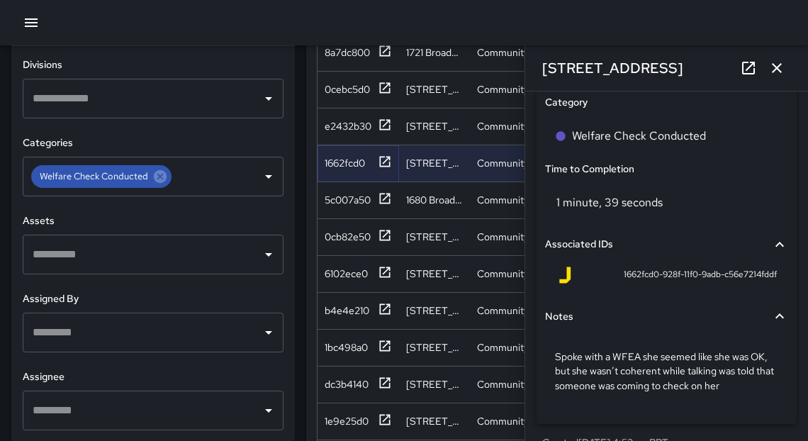
scroll to position [990, 0]
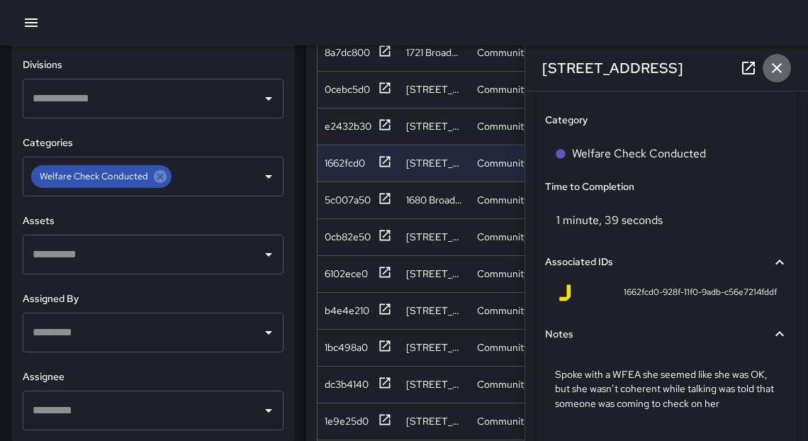
click at [778, 67] on icon "button" at bounding box center [777, 68] width 10 height 10
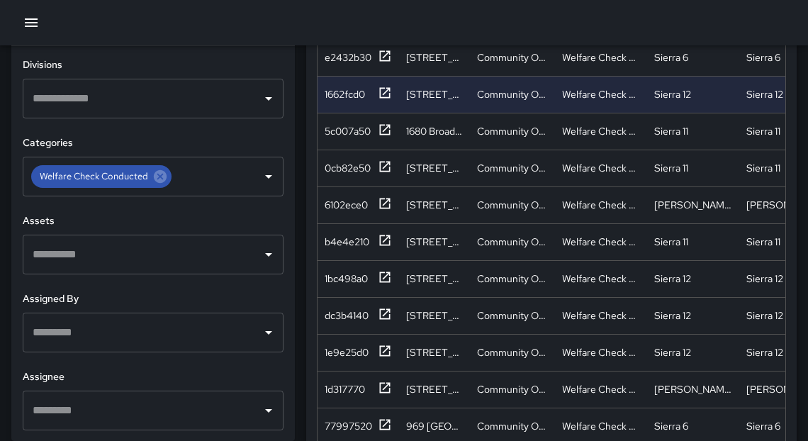
scroll to position [99, 0]
click at [385, 386] on icon at bounding box center [385, 387] width 14 height 14
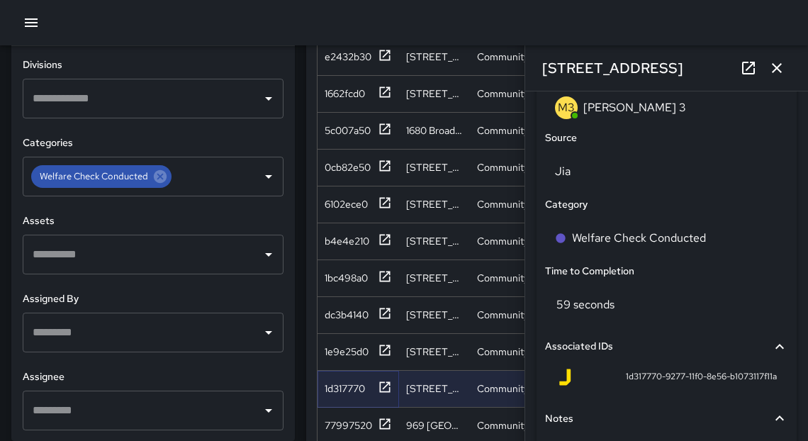
scroll to position [1024, 0]
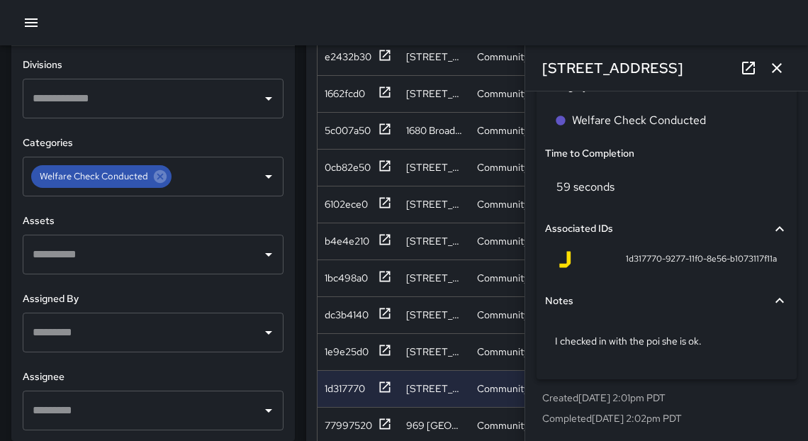
drag, startPoint x: 773, startPoint y: 53, endPoint x: 776, endPoint y: 79, distance: 25.6
click at [776, 79] on div "1728 Franklin Street" at bounding box center [666, 67] width 283 height 45
click at [776, 72] on icon "button" at bounding box center [776, 68] width 17 height 17
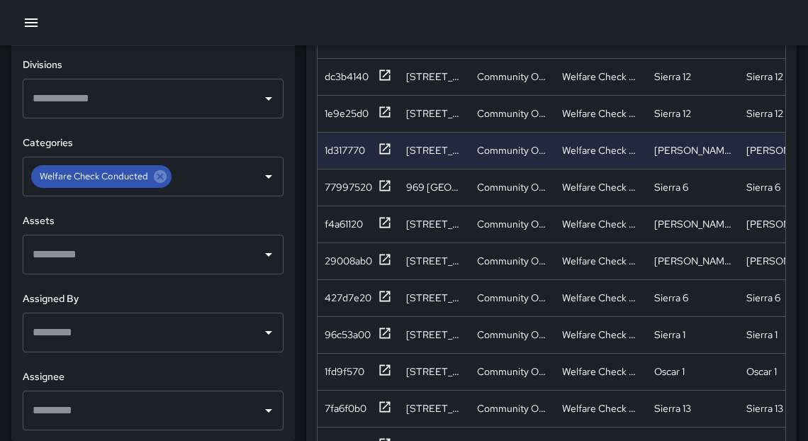
scroll to position [339, 0]
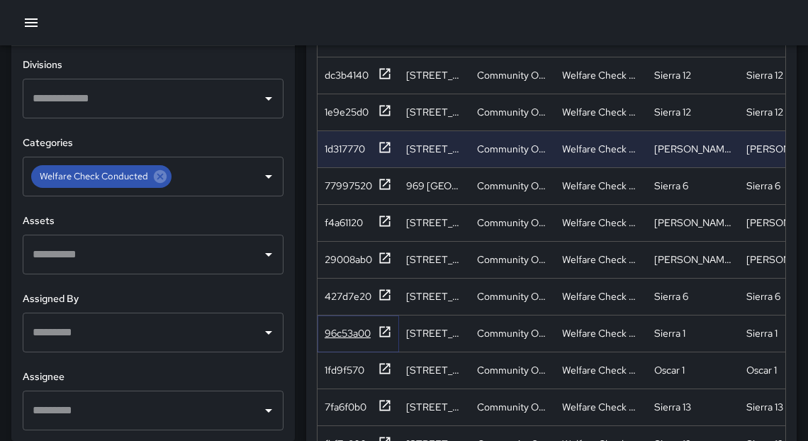
click at [387, 329] on icon at bounding box center [385, 332] width 14 height 14
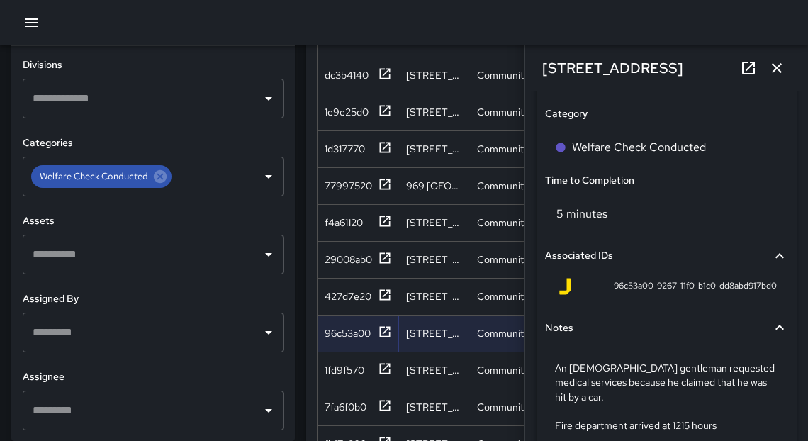
scroll to position [995, 0]
click at [780, 77] on button "button" at bounding box center [777, 68] width 28 height 28
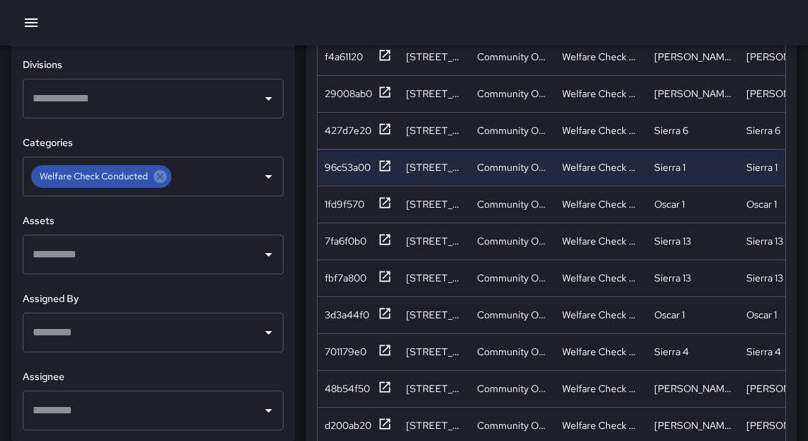
scroll to position [505, 0]
click at [387, 308] on icon at bounding box center [385, 312] width 11 height 11
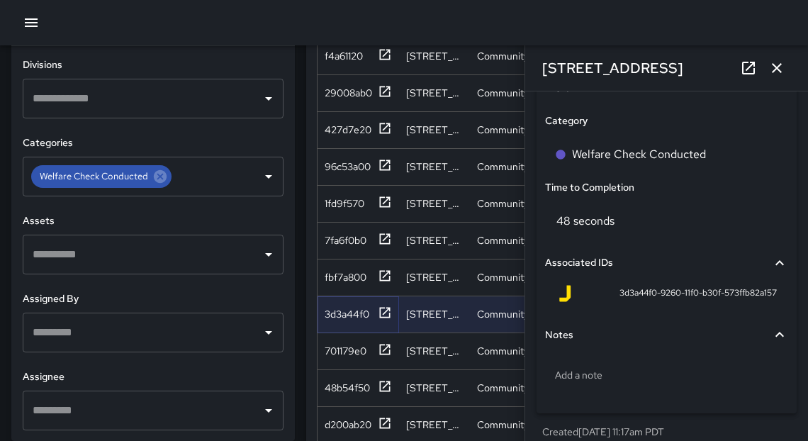
scroll to position [1024, 0]
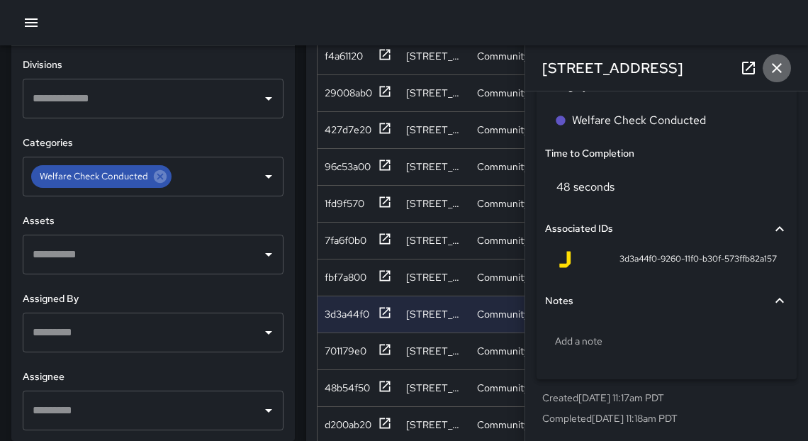
click at [778, 71] on icon "button" at bounding box center [776, 68] width 17 height 17
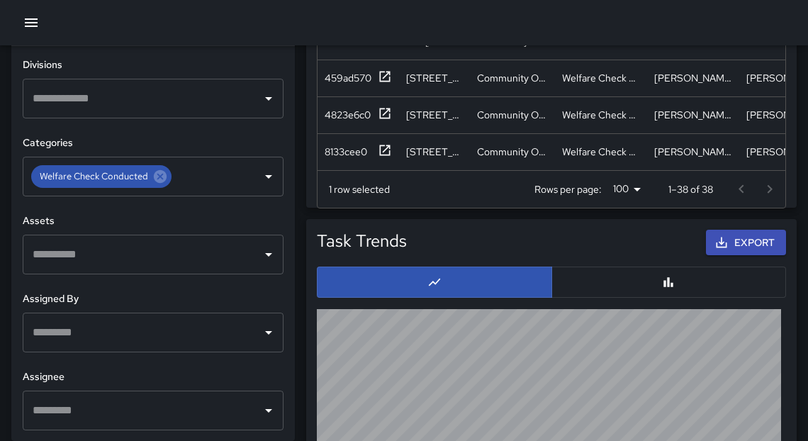
scroll to position [1219, 0]
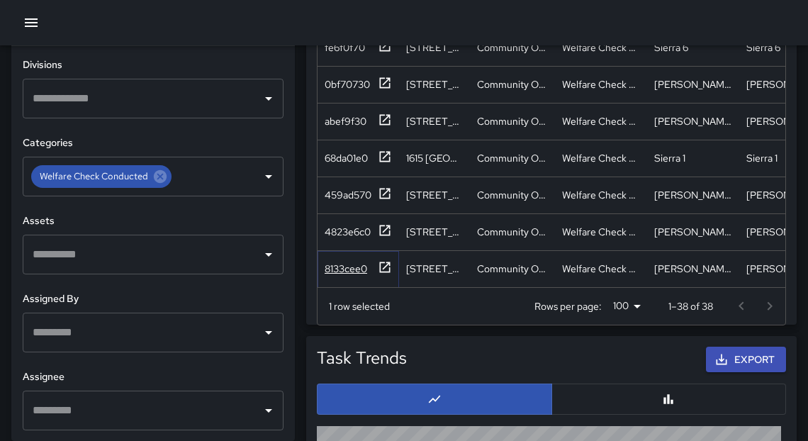
click at [384, 260] on icon at bounding box center [385, 267] width 14 height 14
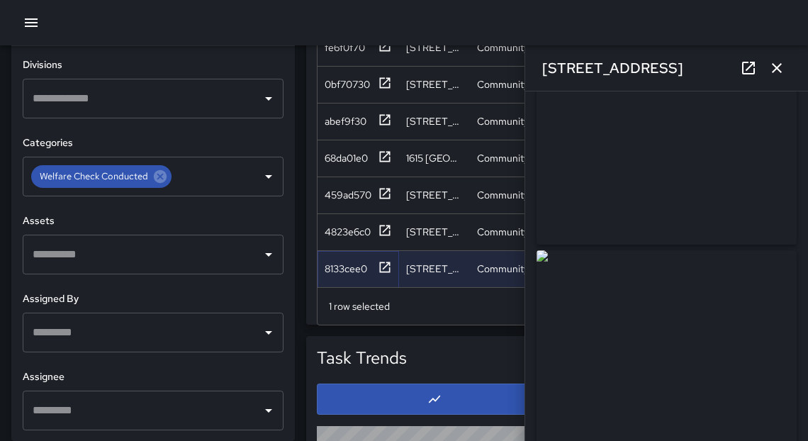
scroll to position [0, 0]
click at [746, 65] on icon at bounding box center [748, 68] width 17 height 17
click at [782, 65] on icon "button" at bounding box center [776, 68] width 17 height 17
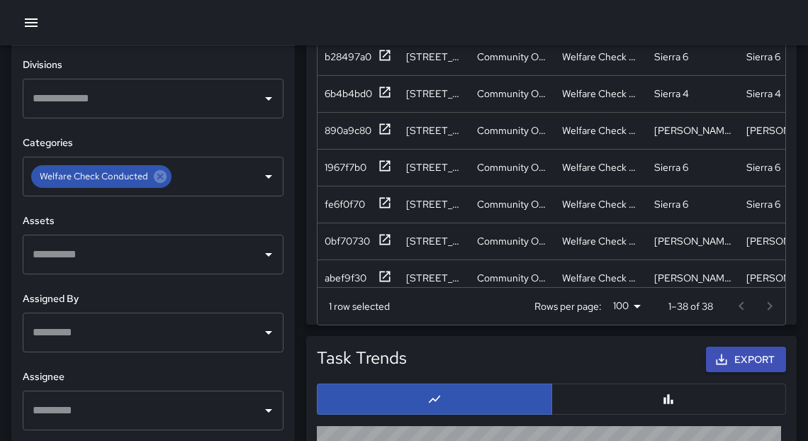
scroll to position [754, 0]
click at [387, 164] on icon at bounding box center [385, 167] width 14 height 14
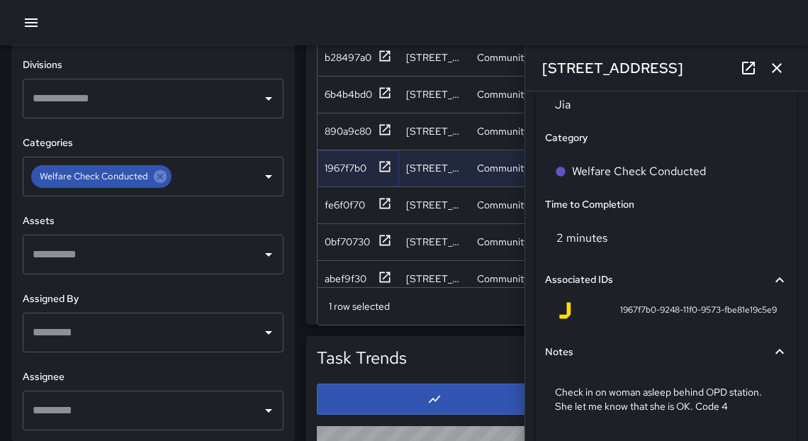
scroll to position [966, 0]
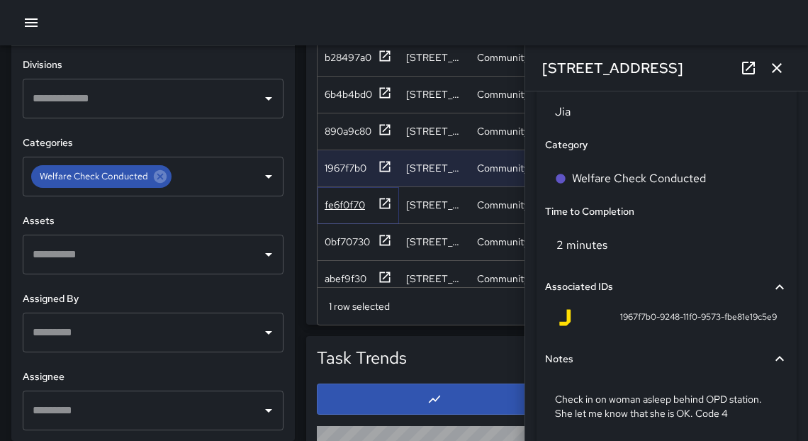
click at [386, 201] on icon at bounding box center [385, 203] width 11 height 11
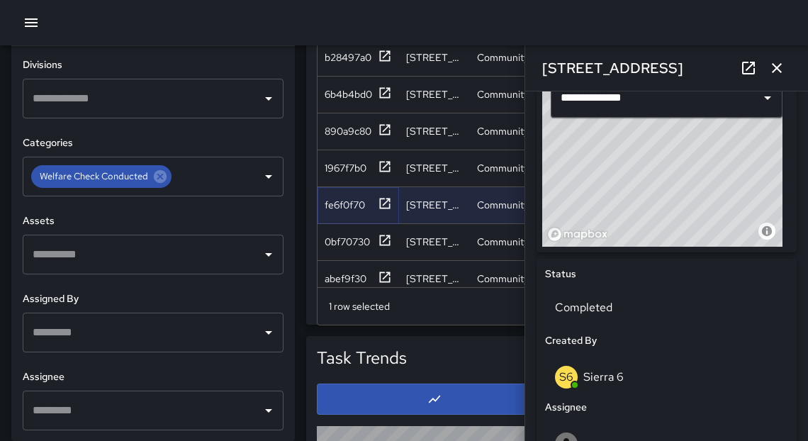
scroll to position [533, 0]
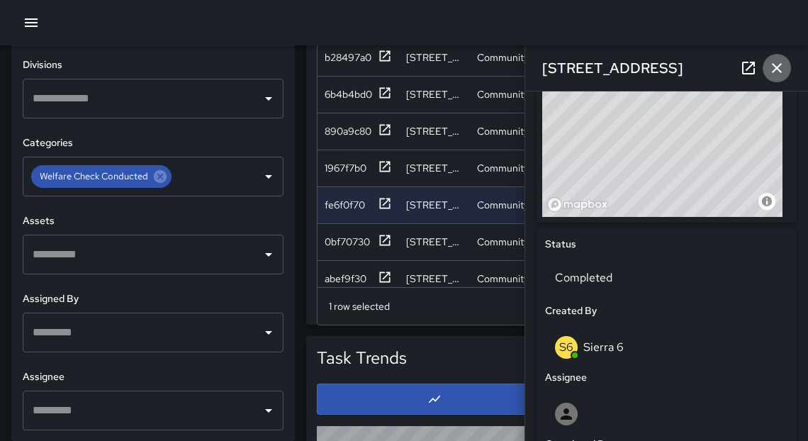
click at [778, 72] on icon "button" at bounding box center [776, 68] width 17 height 17
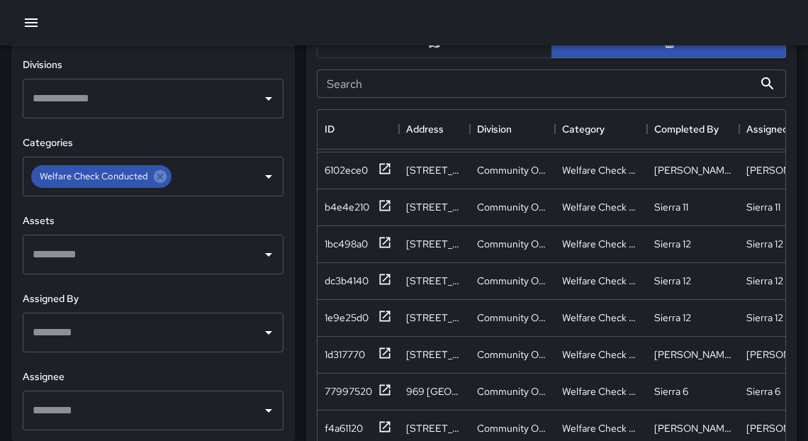
scroll to position [227, 0]
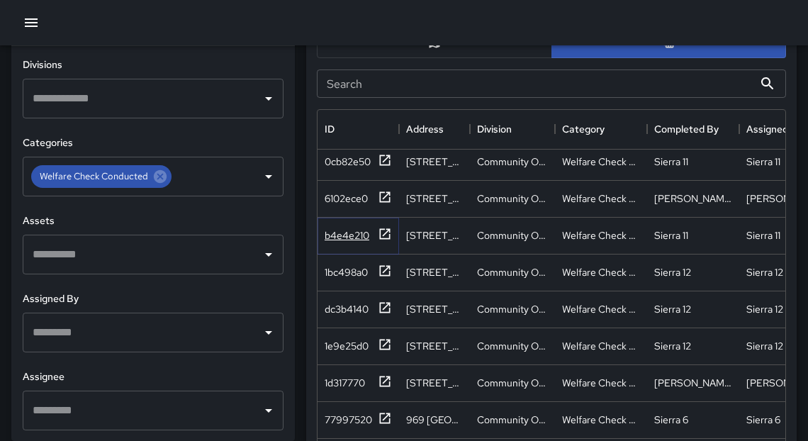
click at [382, 230] on icon at bounding box center [385, 234] width 14 height 14
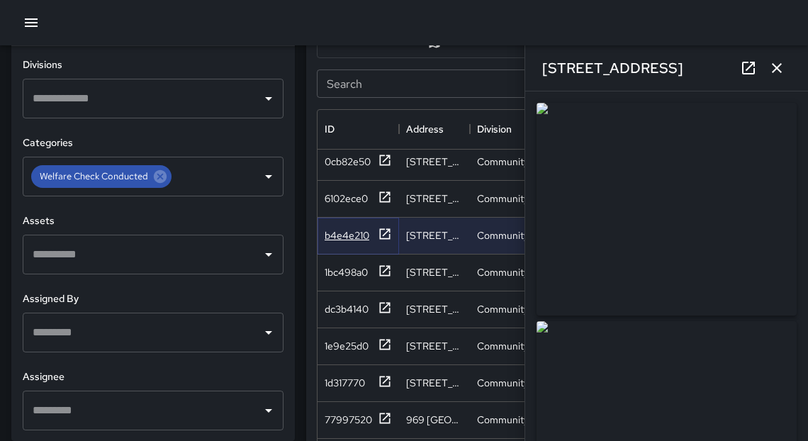
type input "**********"
click at [782, 69] on icon "button" at bounding box center [776, 68] width 17 height 17
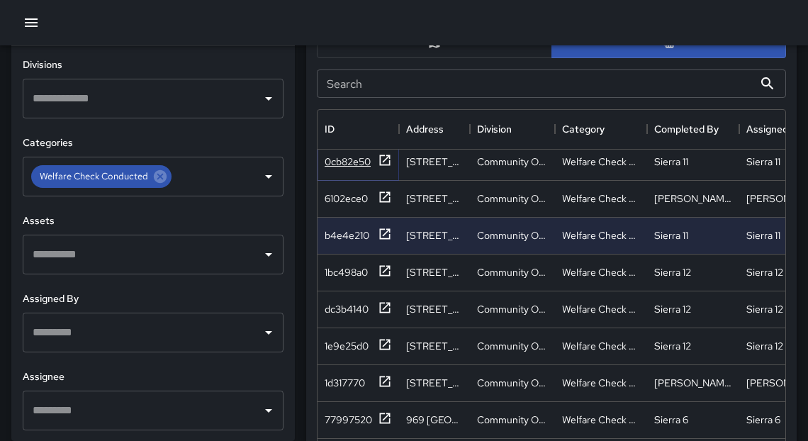
click at [386, 160] on icon at bounding box center [385, 160] width 14 height 14
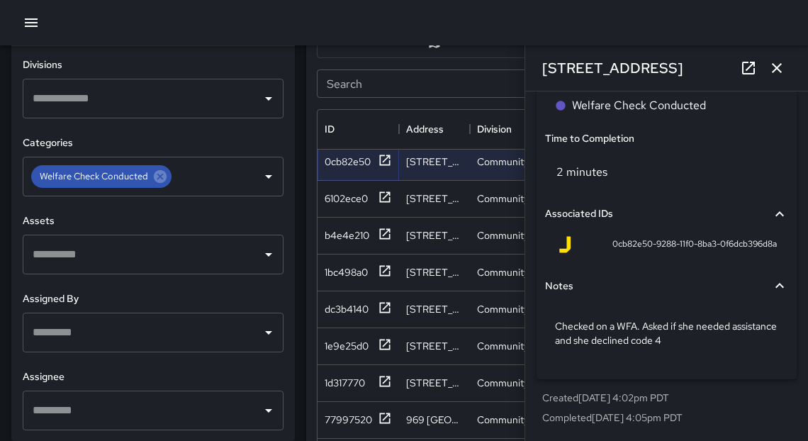
scroll to position [851, 0]
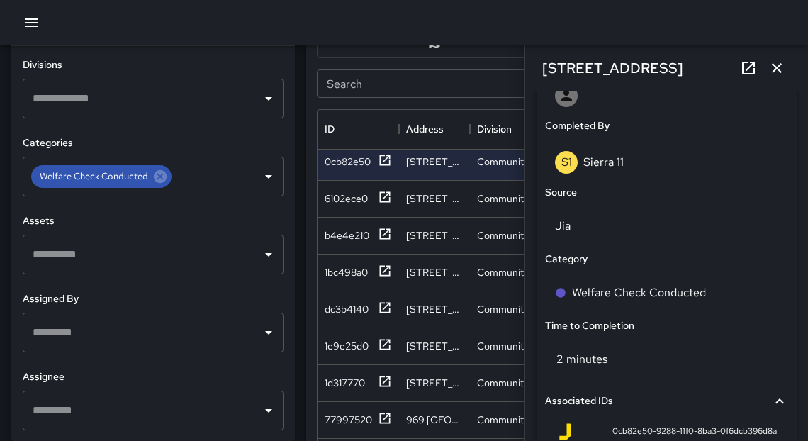
click at [778, 67] on icon "button" at bounding box center [777, 68] width 10 height 10
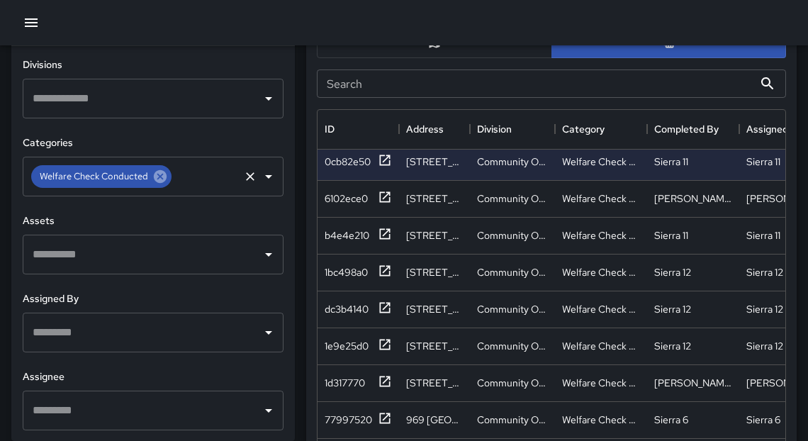
click at [160, 178] on icon at bounding box center [160, 176] width 13 height 13
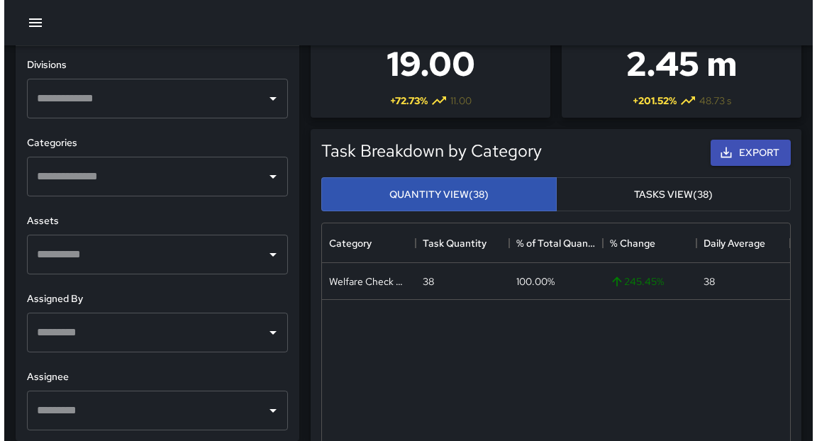
scroll to position [0, 0]
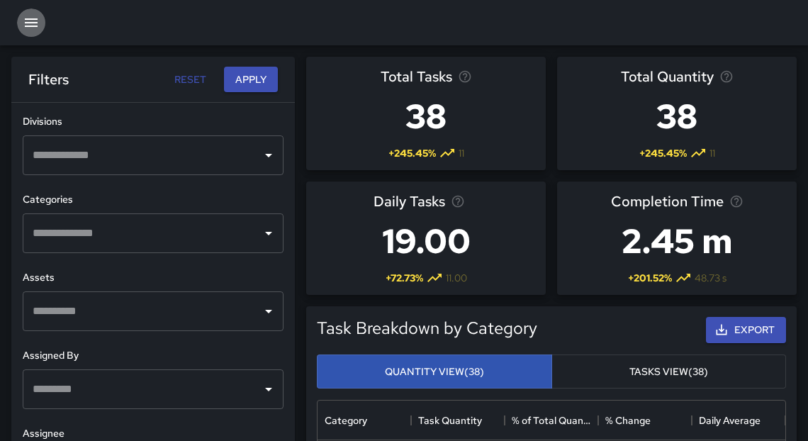
click at [37, 22] on icon "button" at bounding box center [31, 22] width 17 height 17
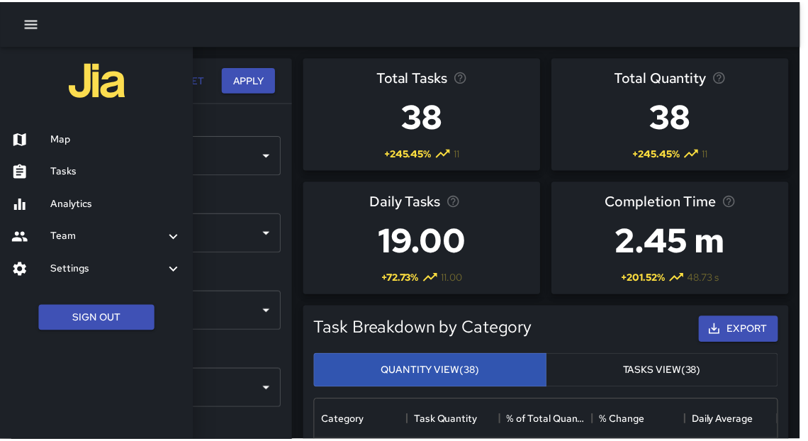
scroll to position [9, 9]
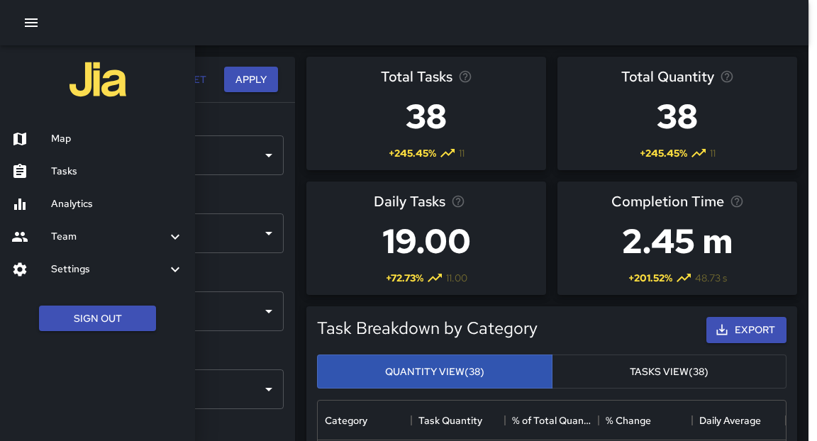
click at [30, 20] on icon "button" at bounding box center [31, 22] width 17 height 17
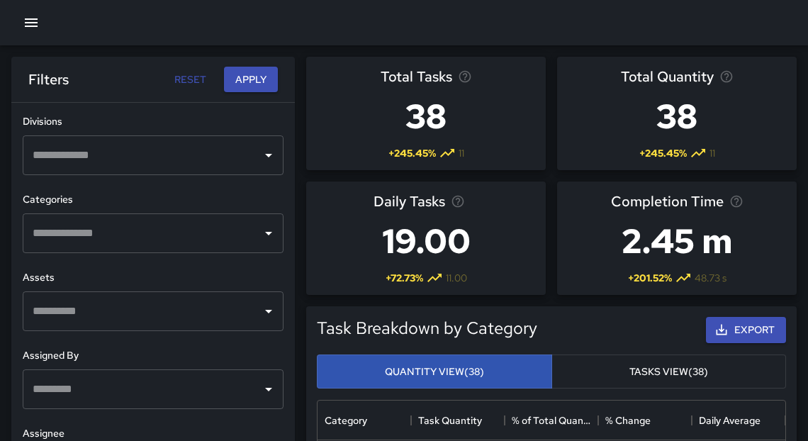
click at [34, 23] on icon "button" at bounding box center [31, 22] width 17 height 17
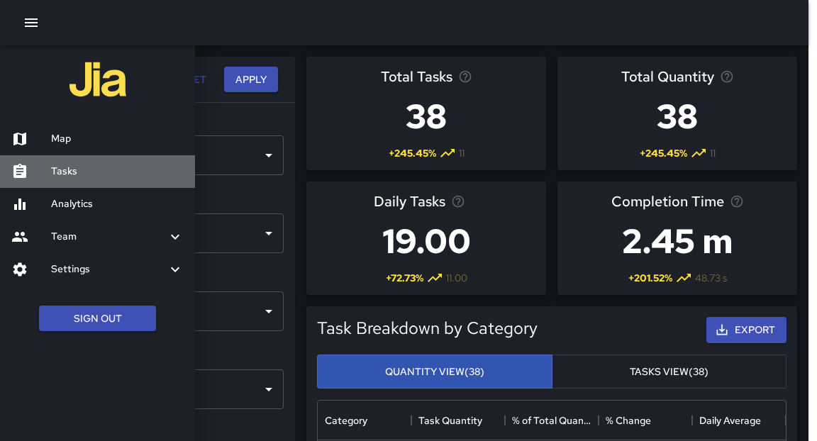
click at [77, 166] on h6 "Tasks" at bounding box center [117, 172] width 133 height 16
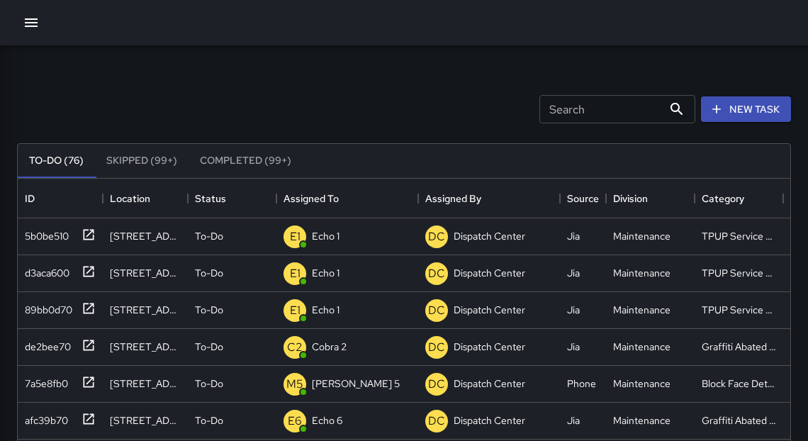
scroll to position [592, 764]
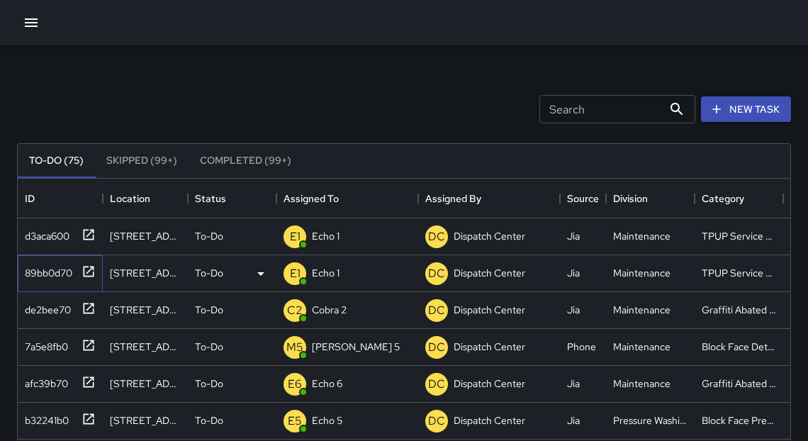
click at [89, 270] on icon at bounding box center [89, 271] width 11 height 11
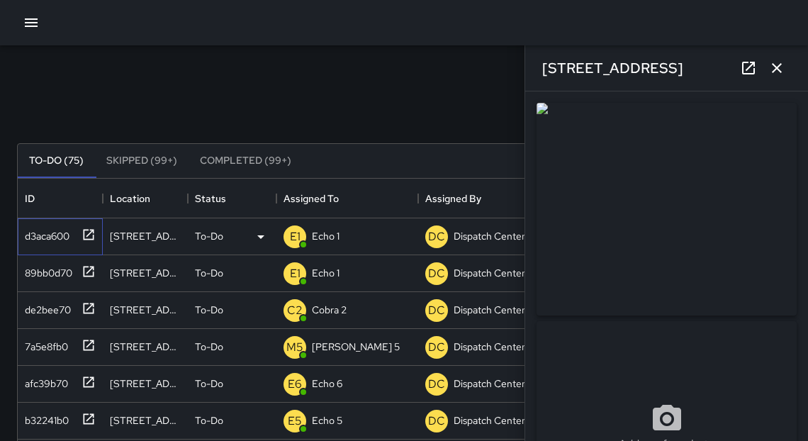
click at [87, 235] on icon at bounding box center [89, 235] width 14 height 14
click at [773, 69] on icon "button" at bounding box center [776, 68] width 17 height 17
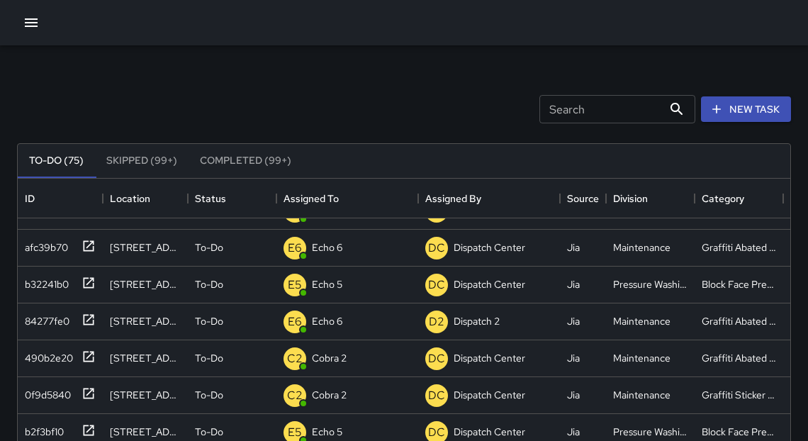
scroll to position [156, 0]
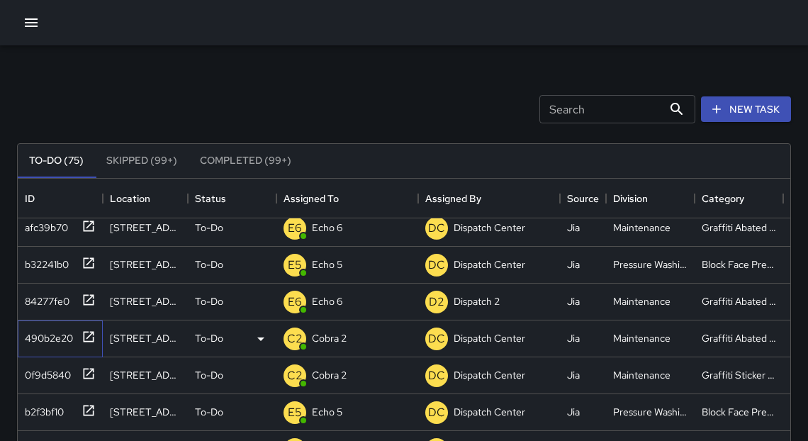
click at [86, 336] on icon at bounding box center [89, 337] width 14 height 14
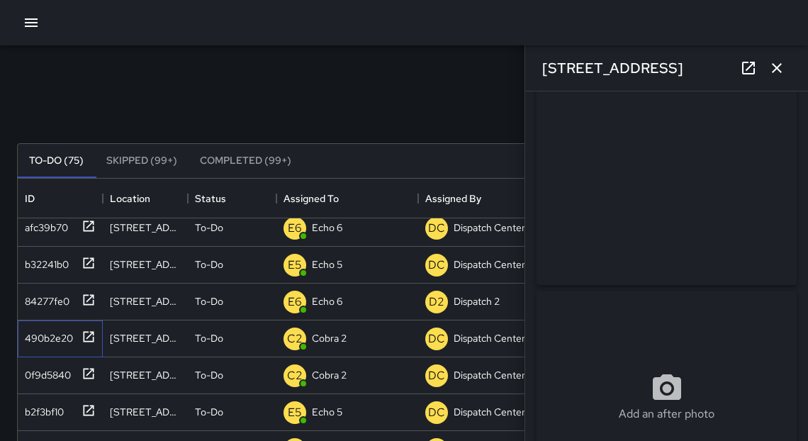
scroll to position [31, 0]
click at [88, 376] on icon at bounding box center [89, 374] width 14 height 14
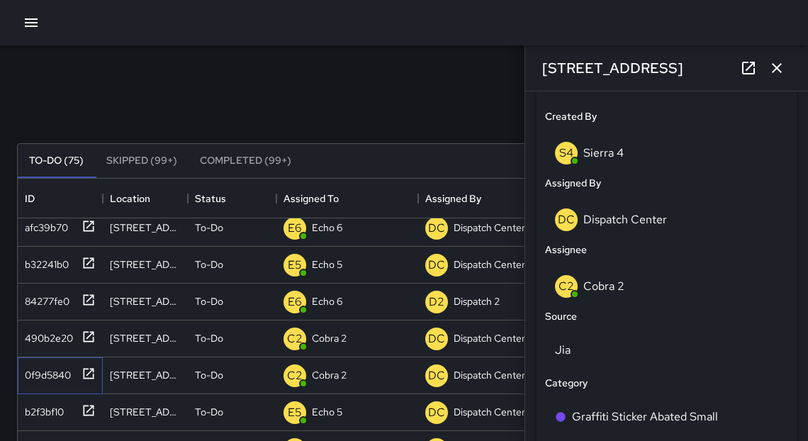
scroll to position [753, 0]
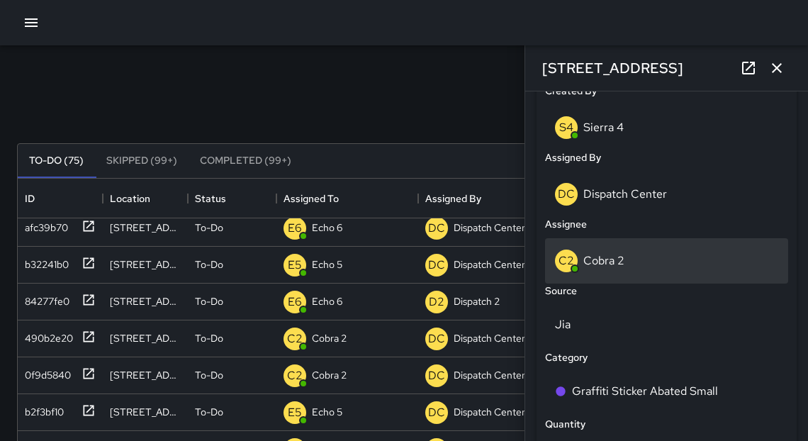
click at [621, 253] on p "Cobra 2" at bounding box center [603, 260] width 41 height 15
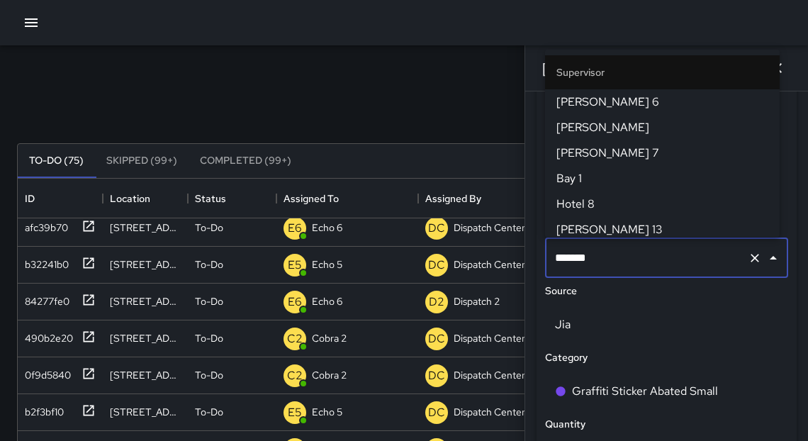
click at [621, 253] on input "*******" at bounding box center [647, 258] width 191 height 27
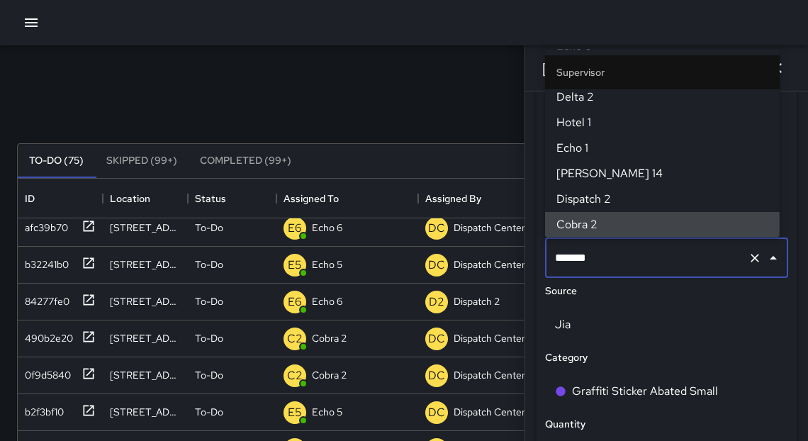
click at [621, 253] on input "*******" at bounding box center [647, 258] width 191 height 27
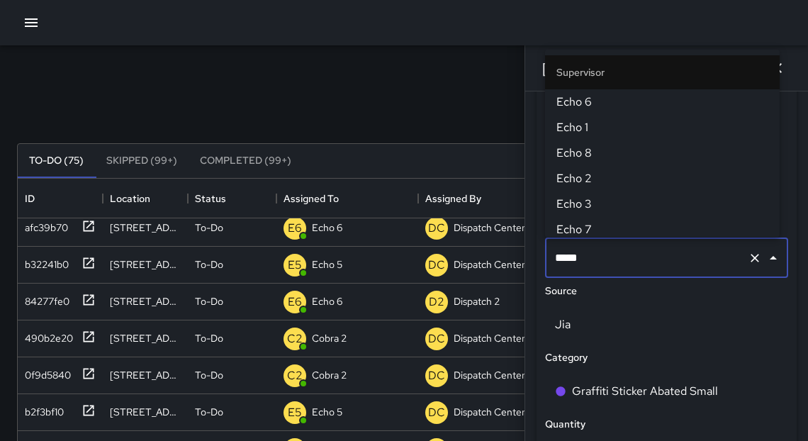
type input "******"
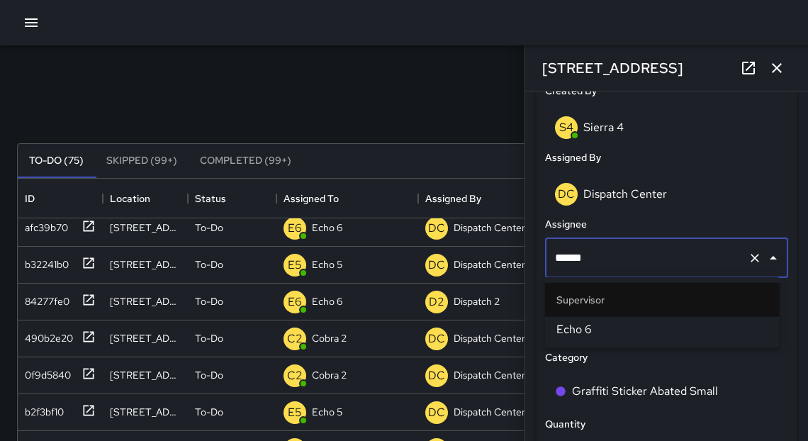
click at [610, 330] on span "Echo 6" at bounding box center [662, 329] width 212 height 17
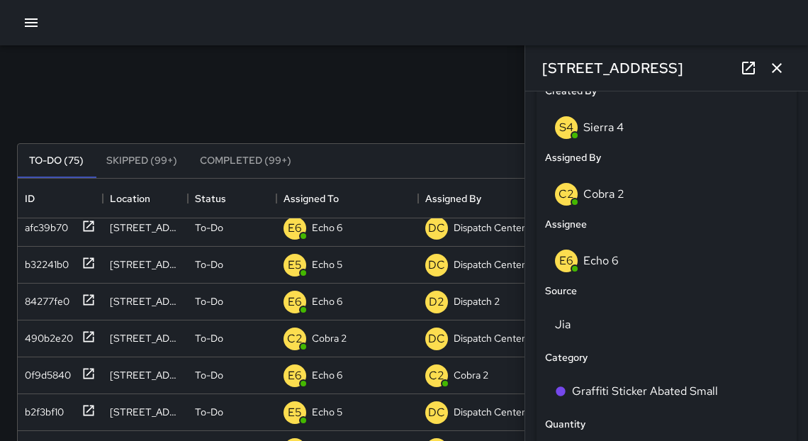
click at [773, 70] on icon "button" at bounding box center [776, 68] width 17 height 17
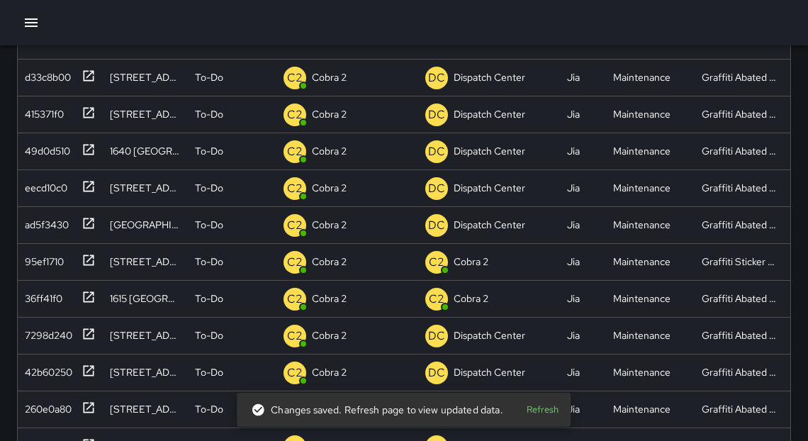
scroll to position [1506, 0]
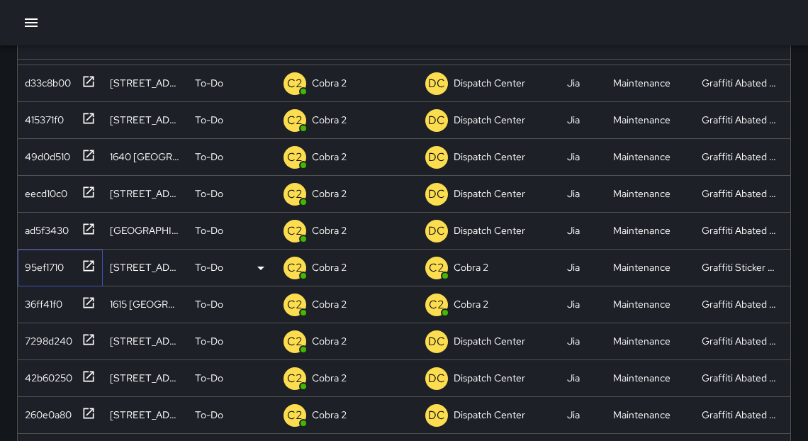
click at [91, 263] on icon at bounding box center [89, 266] width 14 height 14
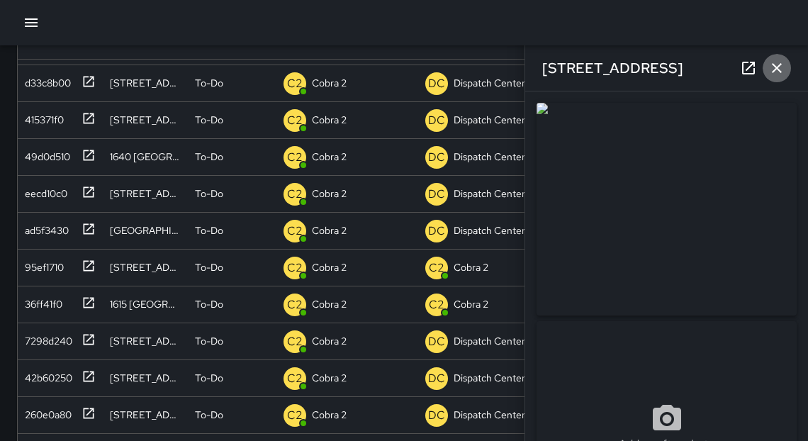
click at [773, 66] on icon "button" at bounding box center [776, 68] width 17 height 17
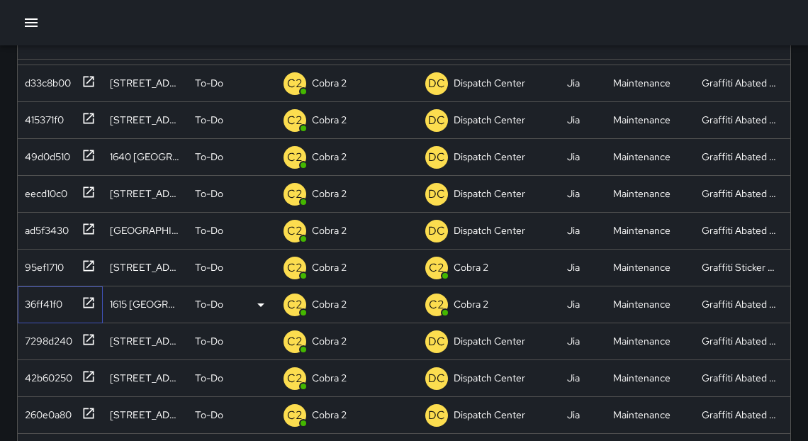
click at [87, 302] on icon at bounding box center [89, 302] width 11 height 11
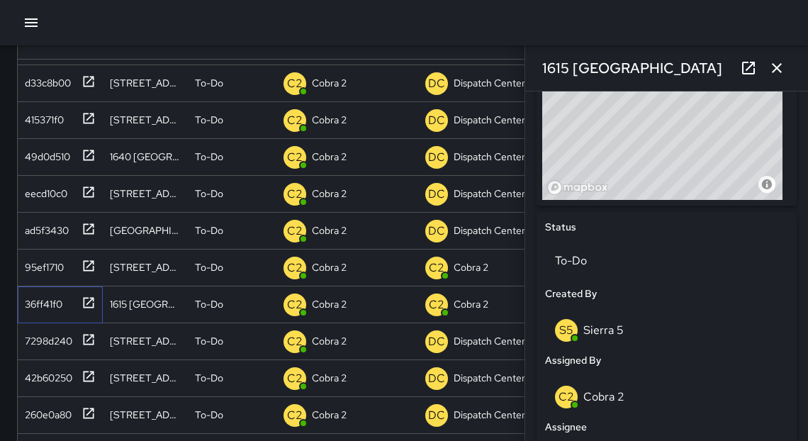
scroll to position [544, 0]
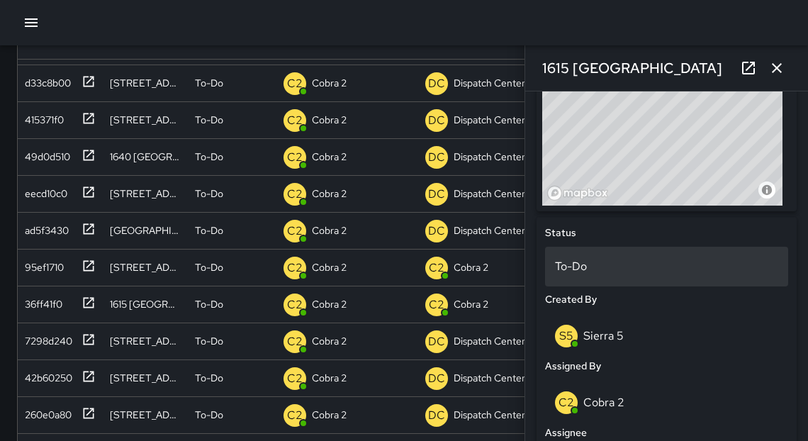
click at [588, 267] on p "To-Do" at bounding box center [666, 266] width 223 height 17
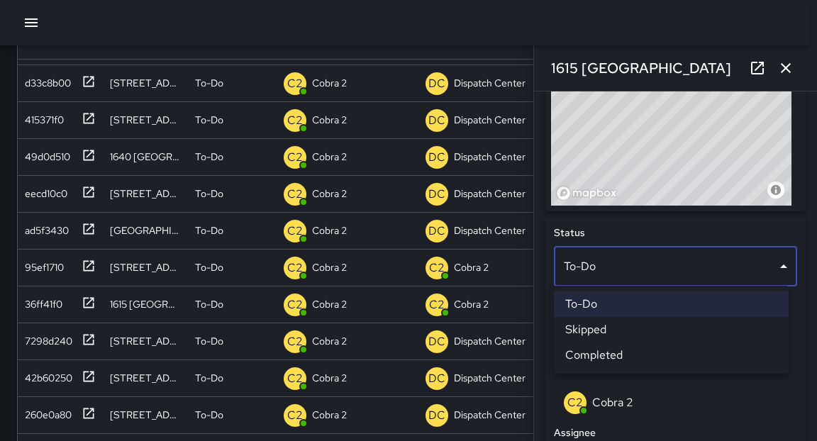
click at [598, 357] on li "Completed" at bounding box center [671, 355] width 235 height 26
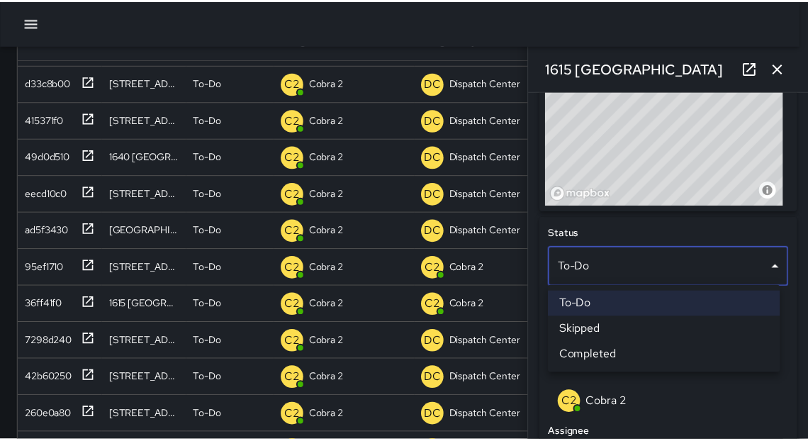
scroll to position [9, 9]
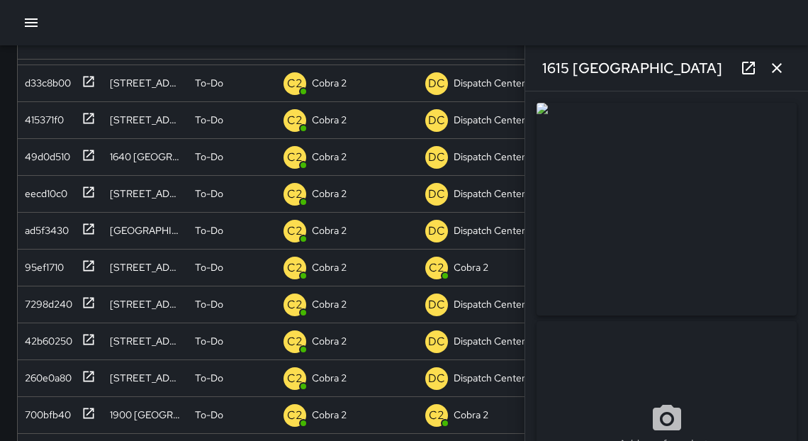
click at [778, 64] on icon "button" at bounding box center [776, 68] width 17 height 17
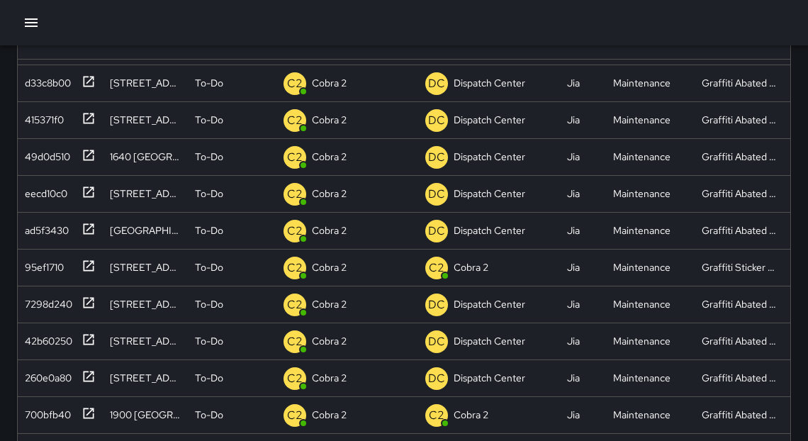
click at [26, 17] on icon "button" at bounding box center [31, 22] width 17 height 17
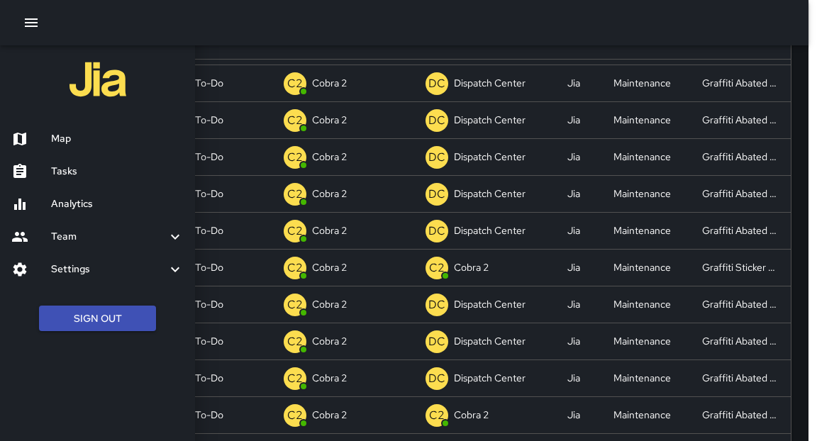
click at [55, 175] on h6 "Tasks" at bounding box center [117, 172] width 133 height 16
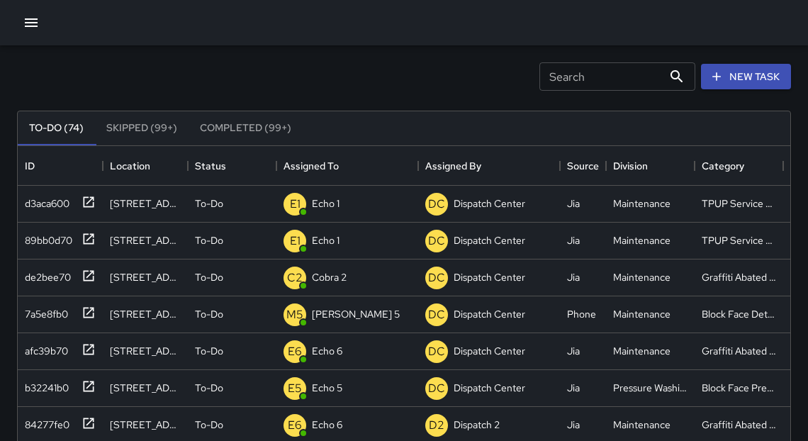
scroll to position [35, 0]
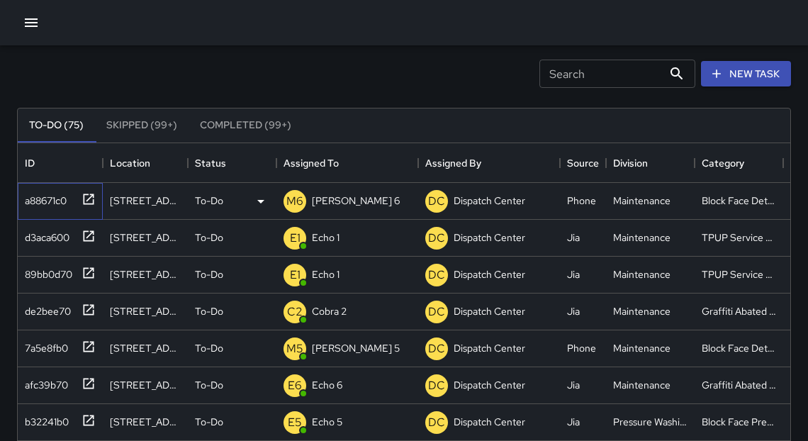
click at [85, 201] on icon at bounding box center [89, 199] width 14 height 14
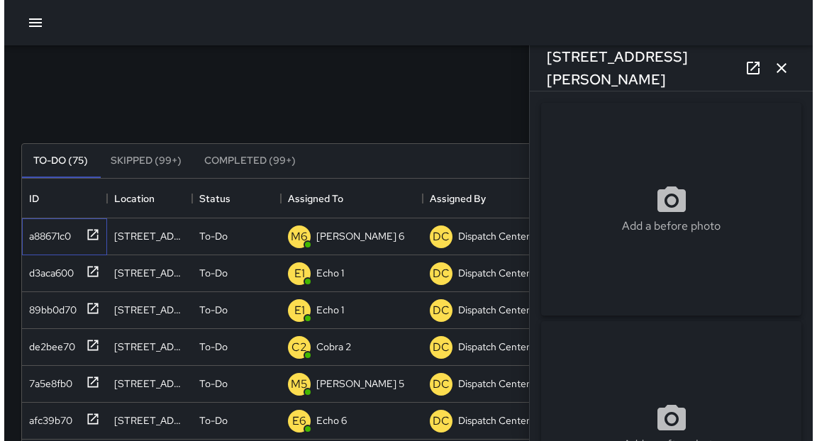
scroll to position [9, 9]
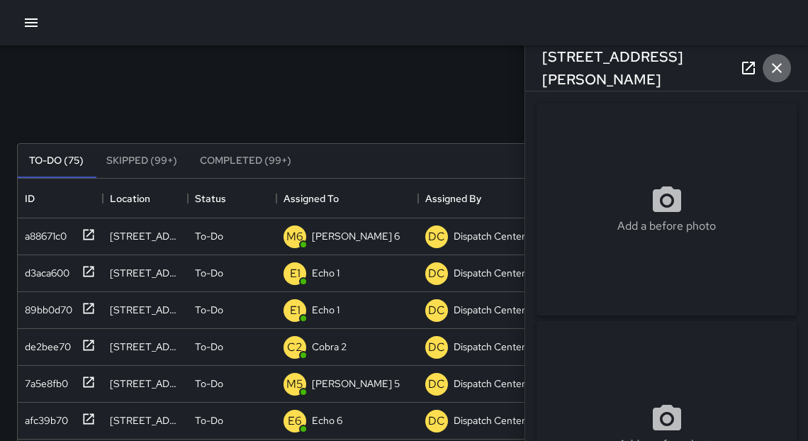
click at [778, 67] on icon "button" at bounding box center [777, 68] width 10 height 10
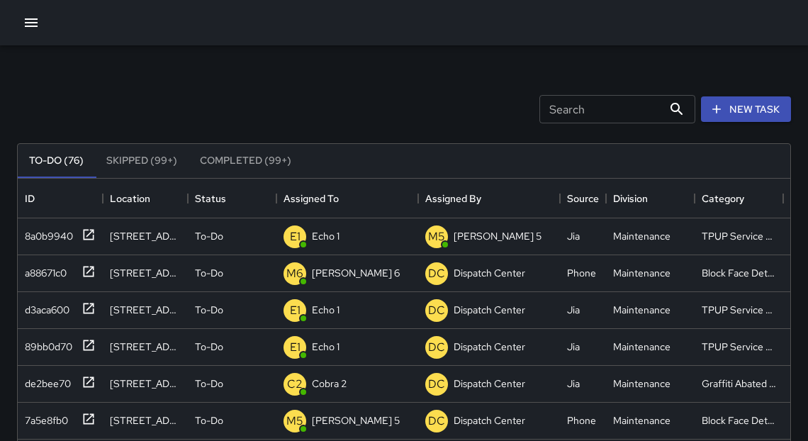
click at [25, 25] on icon "button" at bounding box center [31, 22] width 17 height 17
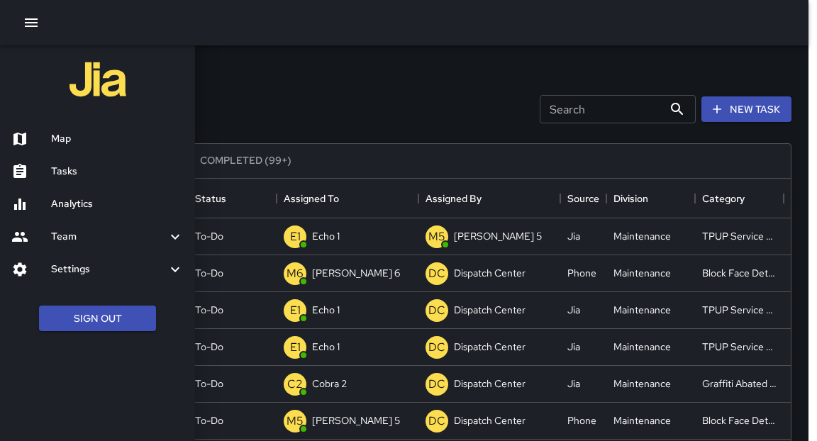
click at [50, 135] on div at bounding box center [31, 138] width 40 height 17
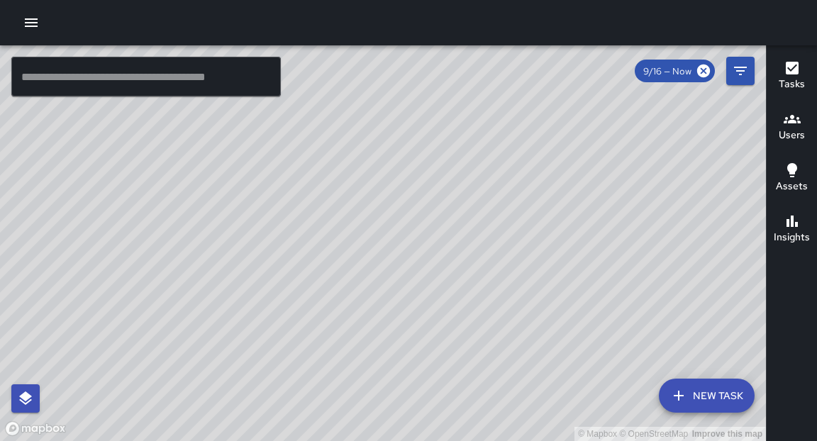
drag, startPoint x: 425, startPoint y: 172, endPoint x: 551, endPoint y: 243, distance: 144.7
click at [551, 243] on div "© Mapbox © OpenStreetMap Improve this map" at bounding box center [383, 243] width 766 height 396
drag, startPoint x: 405, startPoint y: 308, endPoint x: 421, endPoint y: 318, distance: 19.5
click at [421, 318] on div "© Mapbox © OpenStreetMap Improve this map" at bounding box center [383, 243] width 766 height 396
drag, startPoint x: 366, startPoint y: 340, endPoint x: 369, endPoint y: 324, distance: 15.9
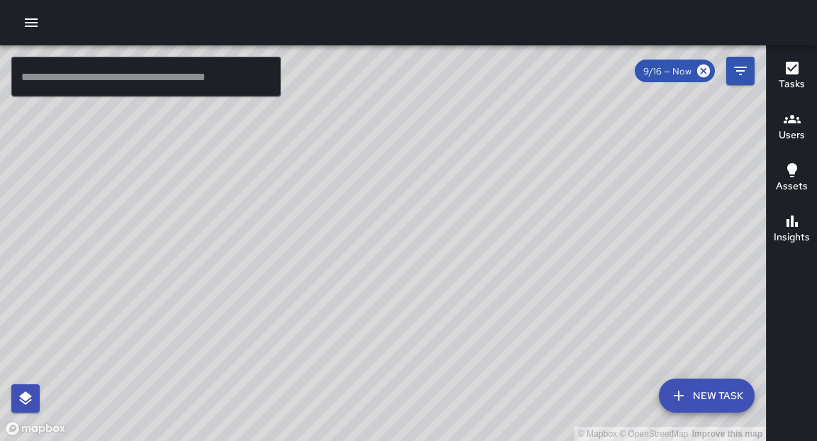
click at [369, 324] on div "© Mapbox © OpenStreetMap Improve this map" at bounding box center [383, 243] width 766 height 396
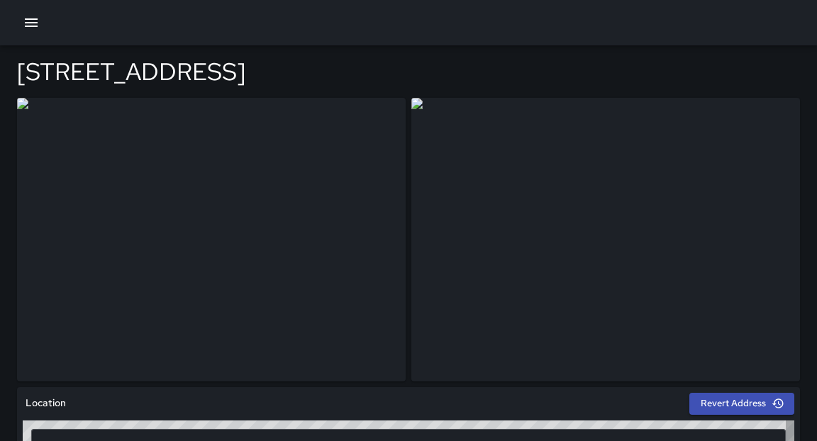
type input "**********"
